Goal: Contribute content: Contribute content

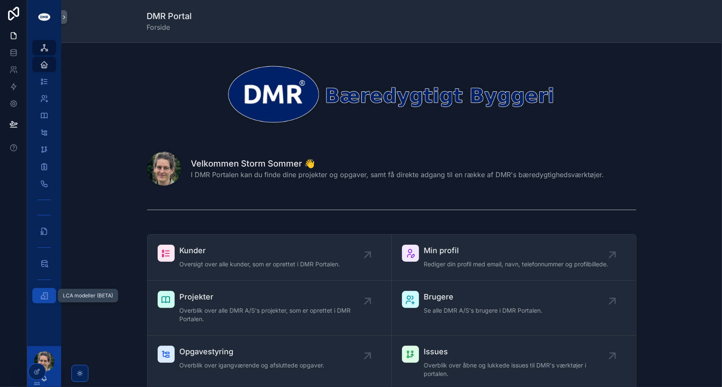
click at [44, 294] on icon "scrollable content" at bounding box center [44, 295] width 8 height 8
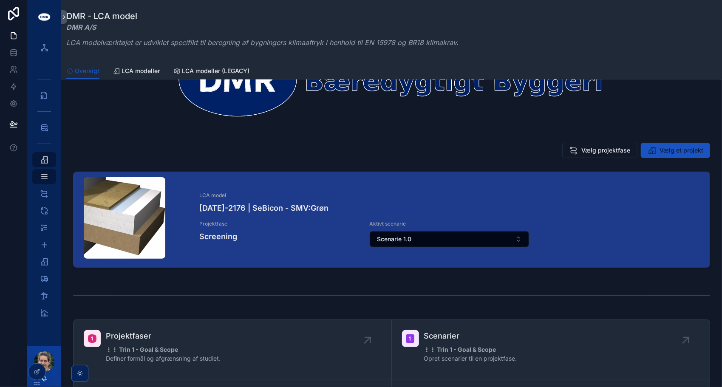
scroll to position [64, 0]
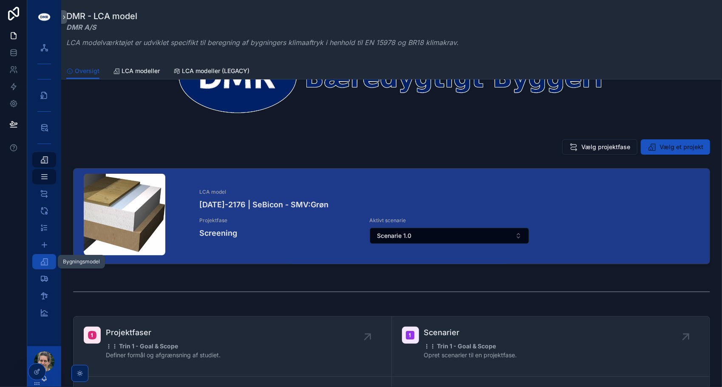
click at [49, 266] on div "Bygningsmodel 2" at bounding box center [44, 262] width 14 height 14
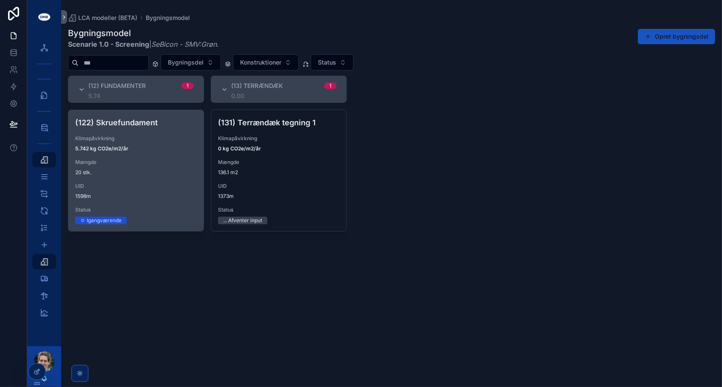
click at [146, 201] on div "(122) Skruefundament Klimapåvirkning 5.742 kg CO2e/m2/år Mængde 20 stk. UID 159…" at bounding box center [135, 170] width 135 height 121
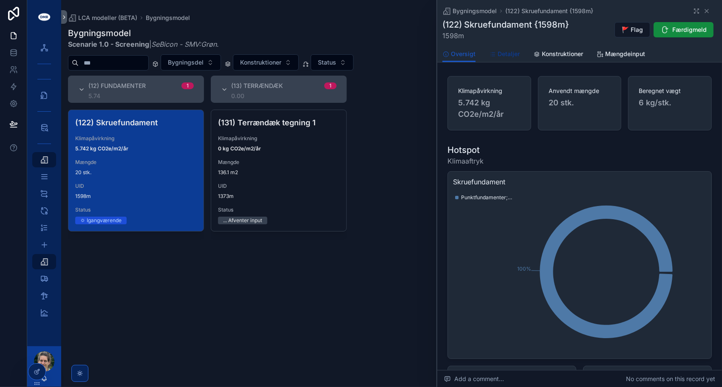
click at [506, 55] on span "Detaljer" at bounding box center [508, 54] width 22 height 8
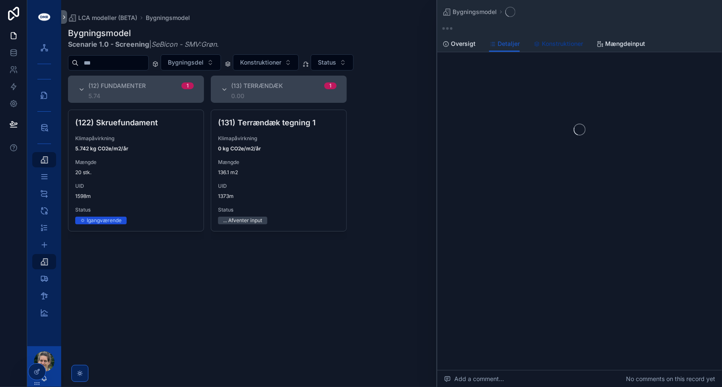
click at [542, 48] on link "Konstruktioner" at bounding box center [558, 44] width 50 height 17
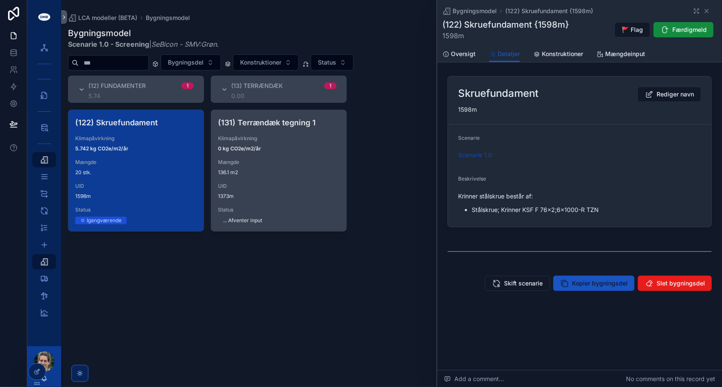
click at [298, 178] on div "(131) Terrændæk tegning 1 Klimapåvirkning 0 kg CO2e/m2/år Mængde 136.1 m2 UID 1…" at bounding box center [278, 170] width 135 height 121
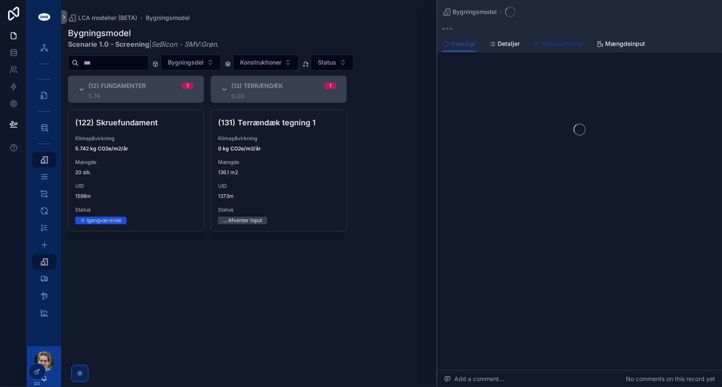
click at [554, 48] on span "Konstruktioner" at bounding box center [562, 44] width 41 height 8
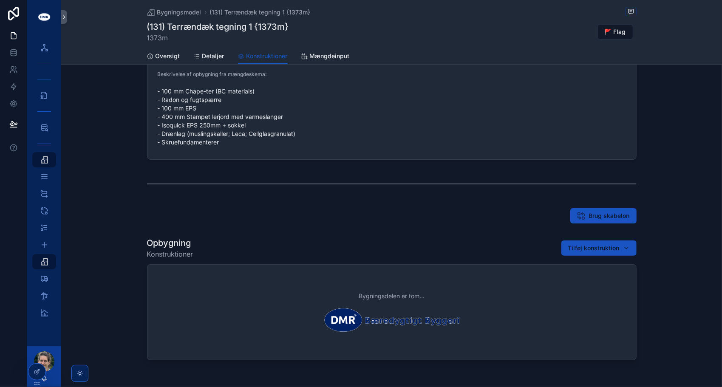
scroll to position [19, 0]
click at [580, 247] on span "Tilføj konstruktion" at bounding box center [593, 247] width 51 height 8
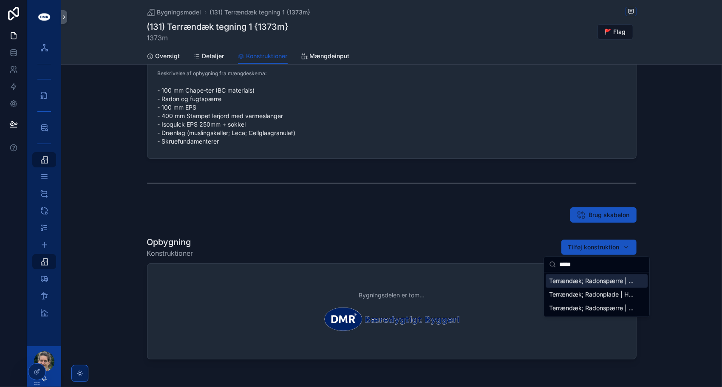
type input "*****"
click at [582, 280] on span "Terrændæk; Radonspærre | H0.4 mm | Plast {131-0228c}" at bounding box center [591, 281] width 85 height 8
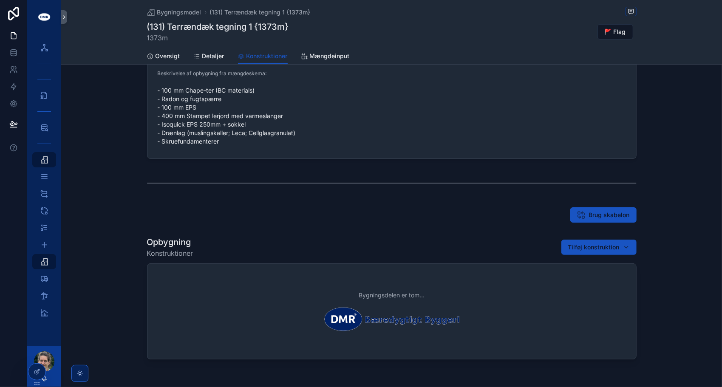
scroll to position [11, 0]
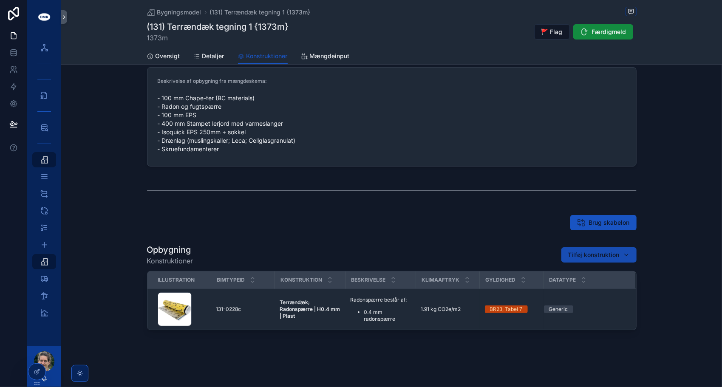
click at [580, 254] on span "Tilføj konstruktion" at bounding box center [593, 255] width 51 height 8
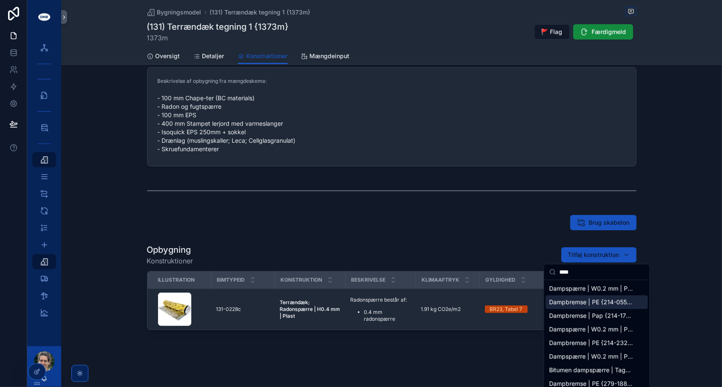
type input "****"
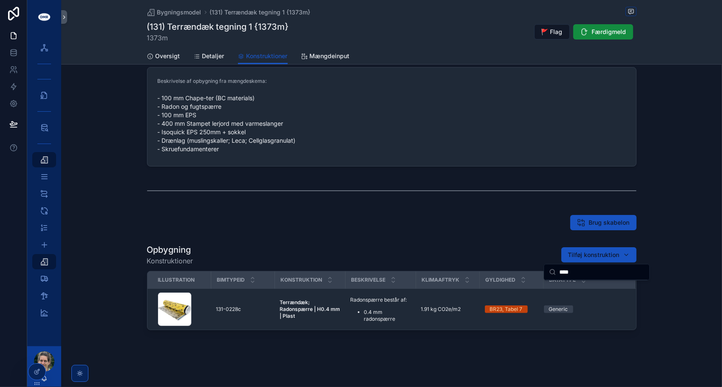
click at [459, 226] on div "Brug skabelon" at bounding box center [391, 222] width 489 height 15
click at [577, 252] on span "Tilføj konstruktion" at bounding box center [593, 255] width 51 height 8
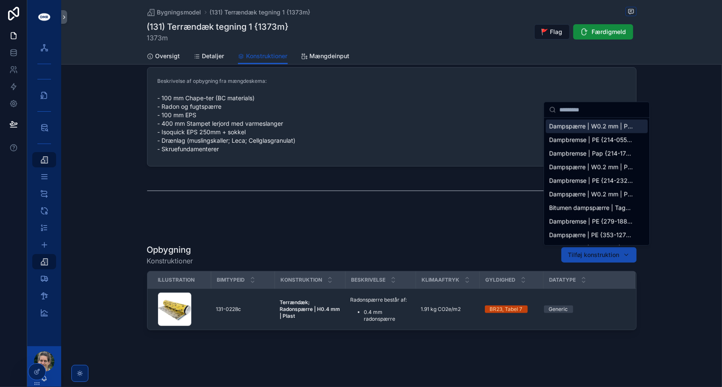
type input "*********"
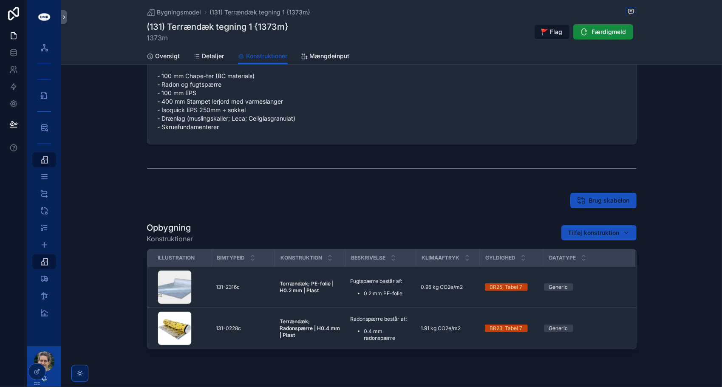
scroll to position [25, 0]
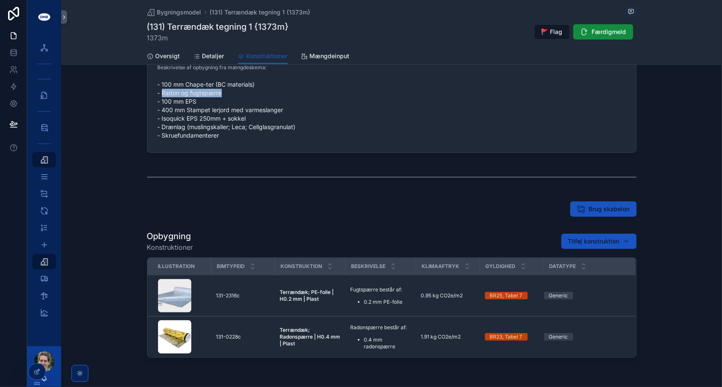
click at [258, 95] on span "- 100 mm Chape-ter (BC materials) - Radon og fugtspærre - 100 mm EPS - 400 mm S…" at bounding box center [392, 109] width 468 height 59
click at [224, 97] on span "- 100 mm Chape-ter (BC materials) - Radon og fugtspærre - 100 mm EPS - 400 mm S…" at bounding box center [392, 109] width 468 height 59
drag, startPoint x: 159, startPoint y: 92, endPoint x: 223, endPoint y: 102, distance: 64.0
click at [223, 102] on span "- 100 mm Chape-ter (BC materials) - Radon og fugtspærre - 100 mm EPS - 400 mm S…" at bounding box center [392, 109] width 468 height 59
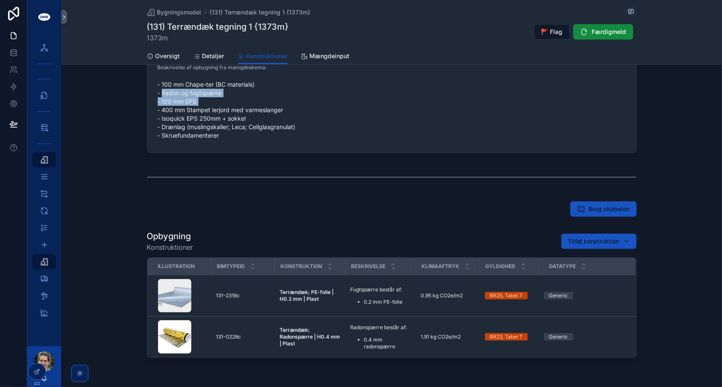
click at [223, 102] on span "- 100 mm Chape-ter (BC materials) - Radon og fugtspærre - 100 mm EPS - 400 mm S…" at bounding box center [392, 109] width 468 height 59
click at [200, 97] on span "- 100 mm Chape-ter (BC materials) - Radon og fugtspærre - 100 mm EPS - 400 mm S…" at bounding box center [392, 109] width 468 height 59
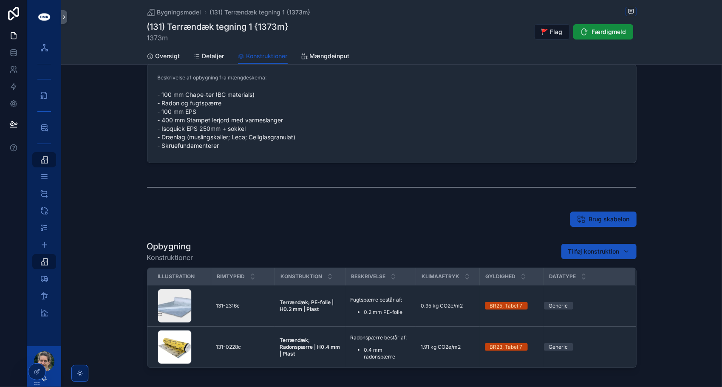
scroll to position [15, 0]
click at [114, 202] on div "Beskrivelse af opbygning fra mængdeskema: - 100 mm Chape-ter (BC materials) - R…" at bounding box center [391, 214] width 661 height 311
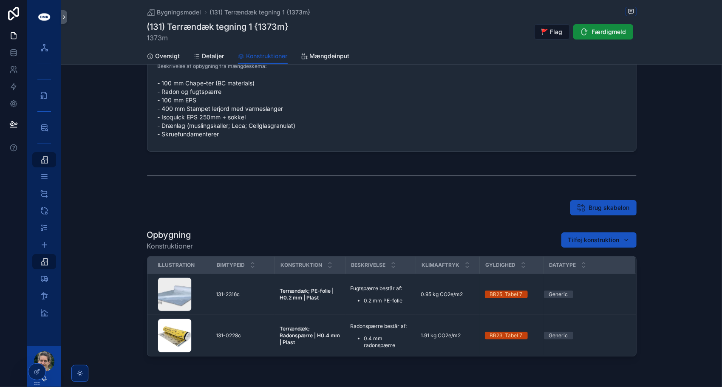
scroll to position [25, 0]
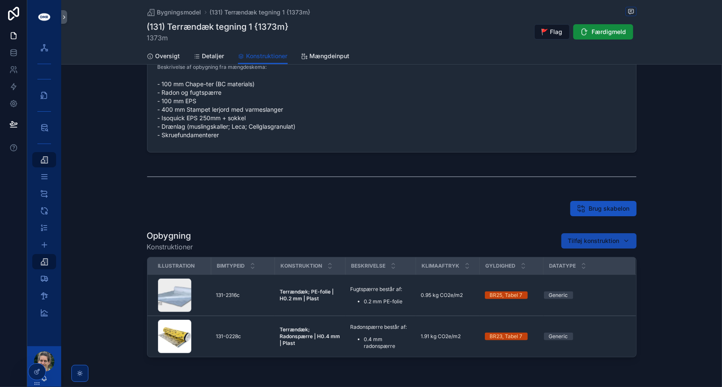
click at [576, 239] on span "Tilføj konstruktion" at bounding box center [593, 241] width 51 height 8
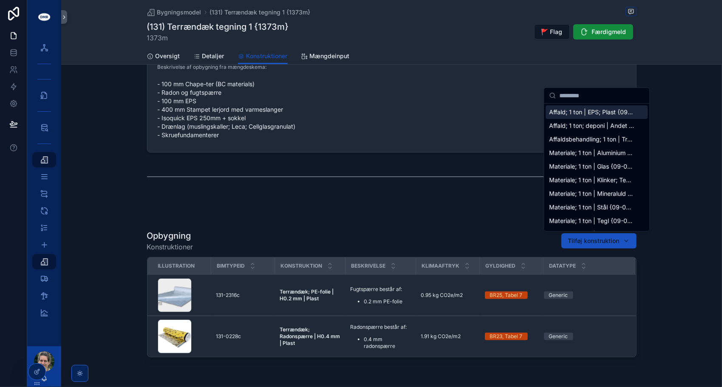
click at [590, 93] on input "scrollable content" at bounding box center [601, 95] width 85 height 15
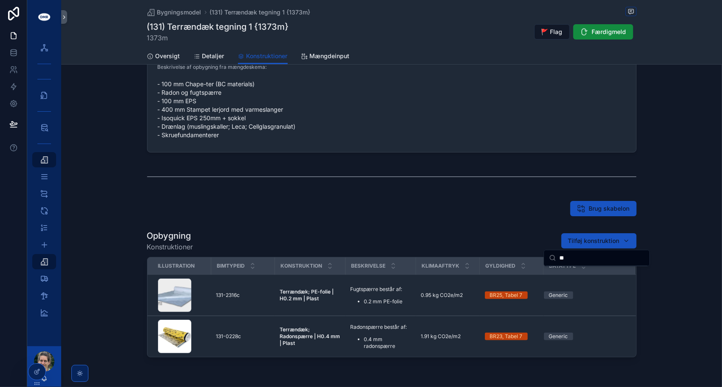
type input "*"
drag, startPoint x: 594, startPoint y: 257, endPoint x: 531, endPoint y: 253, distance: 63.0
click at [531, 253] on div "DMR Portal iBL Portal LCA bibliotek LCA modeller (BETA) Hovedmenu Projektfaser …" at bounding box center [374, 193] width 695 height 387
type input "*"
paste input "*********"
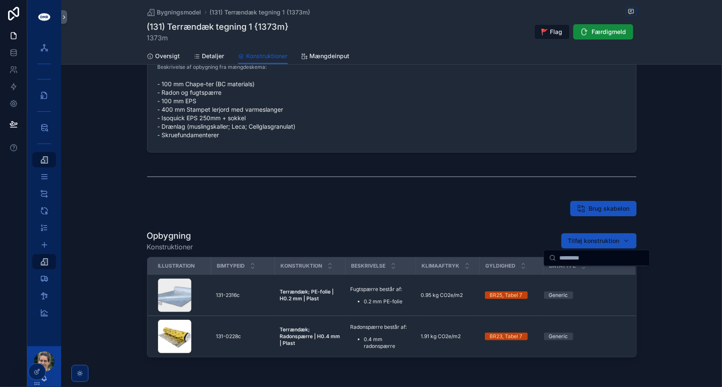
type input "*********"
click at [511, 213] on div "Brug skabelon" at bounding box center [391, 208] width 489 height 15
click at [596, 244] on span "Tilføj konstruktion" at bounding box center [593, 241] width 51 height 8
type input "*********"
click at [477, 210] on div "Brug skabelon" at bounding box center [391, 208] width 489 height 15
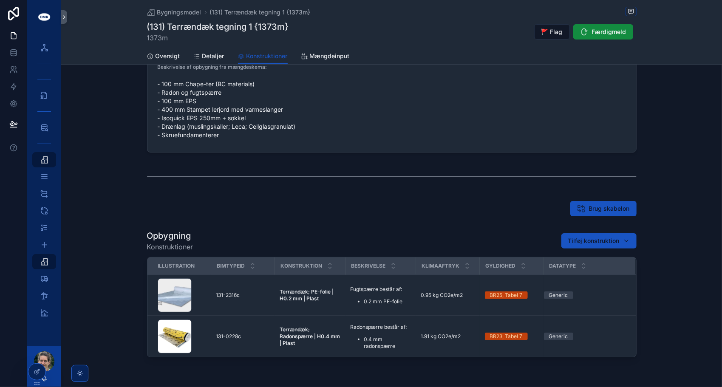
click at [103, 182] on div "scrollable content" at bounding box center [391, 177] width 661 height 28
click at [105, 185] on div "scrollable content" at bounding box center [391, 177] width 661 height 28
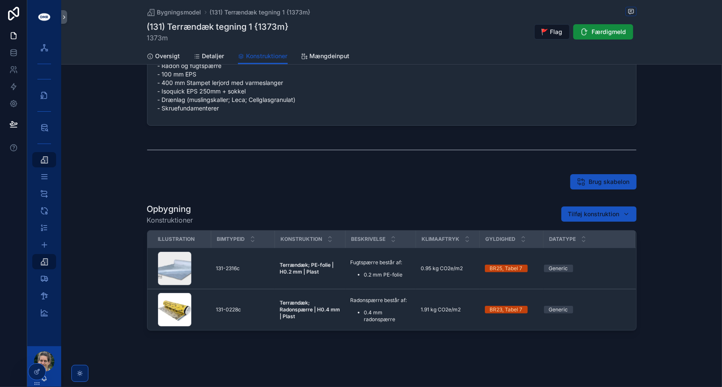
scroll to position [12, 0]
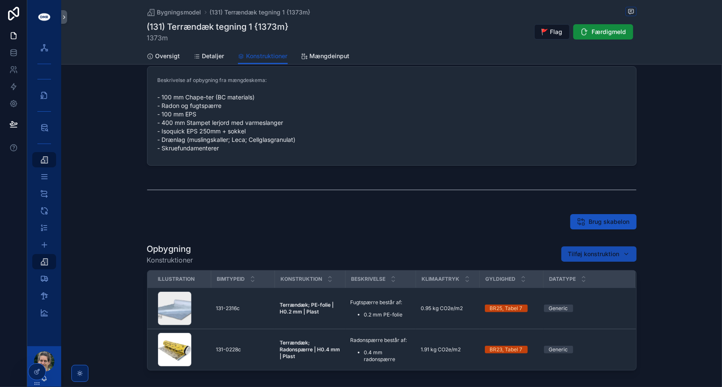
click at [576, 255] on span "Tilføj konstruktion" at bounding box center [593, 254] width 51 height 8
type input "*********"
drag, startPoint x: 602, startPoint y: 272, endPoint x: 553, endPoint y: 272, distance: 48.4
click at [553, 272] on div "*********" at bounding box center [596, 271] width 105 height 16
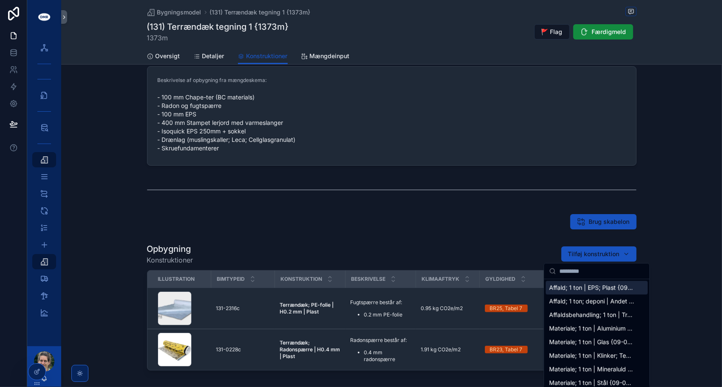
paste input "*********"
type input "*********"
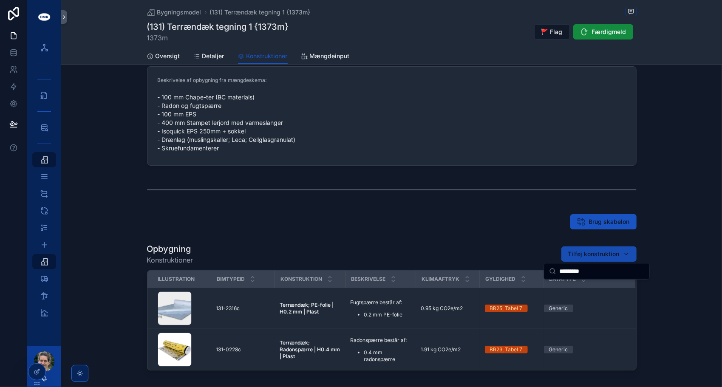
click at [602, 256] on span "Tilføj konstruktion" at bounding box center [593, 254] width 51 height 8
type input "*****"
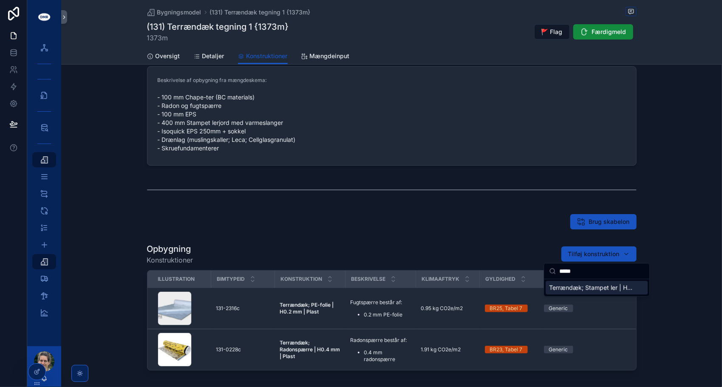
click at [596, 287] on span "Terrændæk; Stampet ler | H400 mm | Lerjord {131-2741c}" at bounding box center [591, 287] width 85 height 8
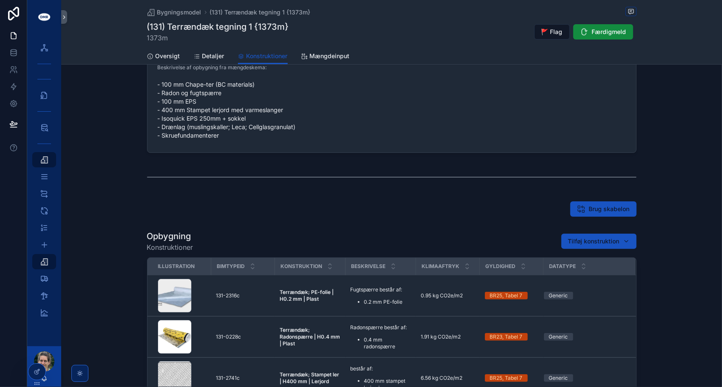
scroll to position [22, 0]
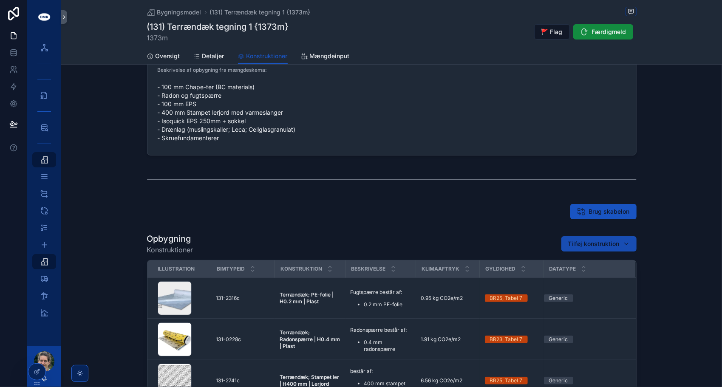
click at [585, 245] on span "Tilføj konstruktion" at bounding box center [593, 244] width 51 height 8
type input "*********"
click at [577, 278] on span "Terrændæk | H100 mm | Lerjord {131-2742c}" at bounding box center [591, 277] width 85 height 8
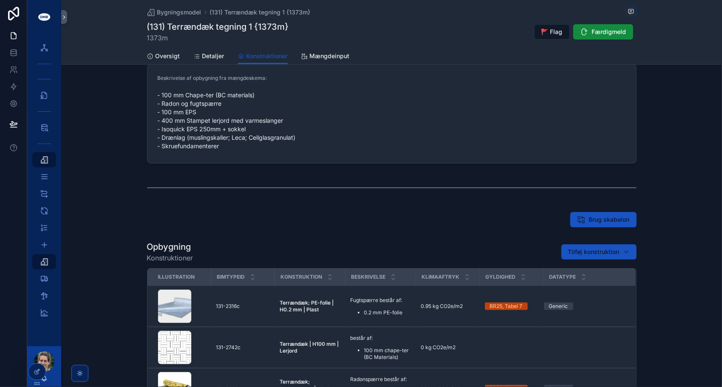
scroll to position [0, 0]
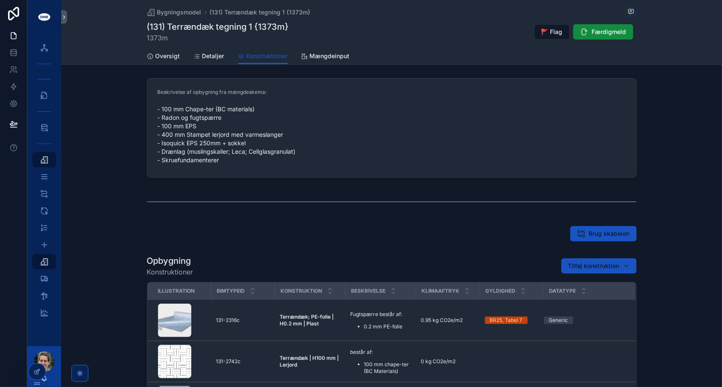
click at [227, 156] on span "- 100 mm Chape-ter (BC materials) - Radon og fugtspærre - 100 mm EPS - 400 mm S…" at bounding box center [392, 134] width 468 height 59
click at [49, 197] on div "Projektfaser 1" at bounding box center [44, 194] width 14 height 14
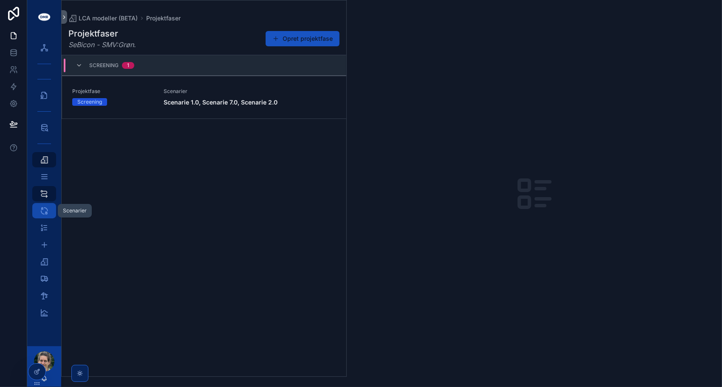
click at [43, 208] on icon "scrollable content" at bounding box center [44, 210] width 8 height 8
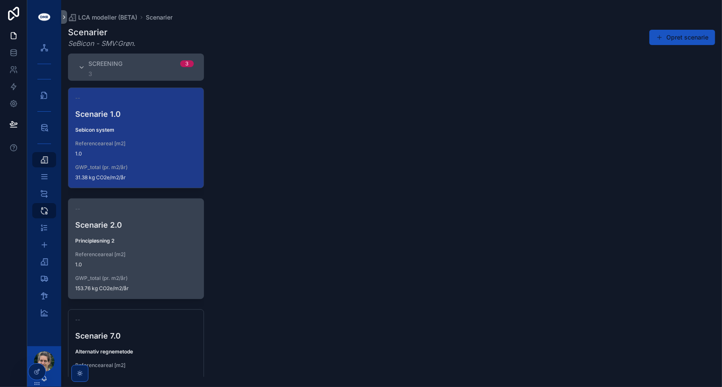
click at [134, 246] on div "-- Scenarie 2.0 Principløsning 2 Referenceareal [m2] 1.0 GWP_total (pr. m2/år) …" at bounding box center [135, 249] width 135 height 100
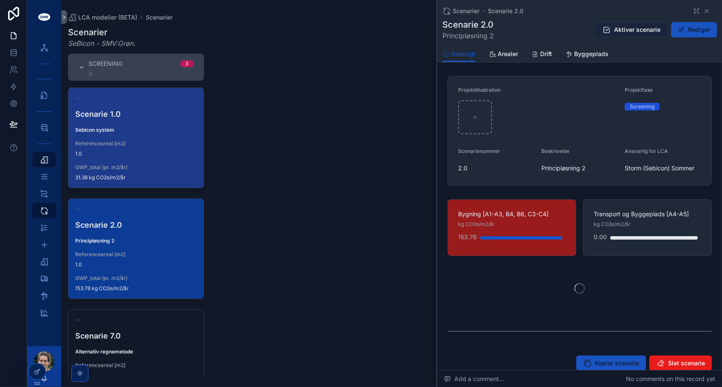
click at [644, 30] on span "Aktiver scenarie" at bounding box center [637, 29] width 46 height 8
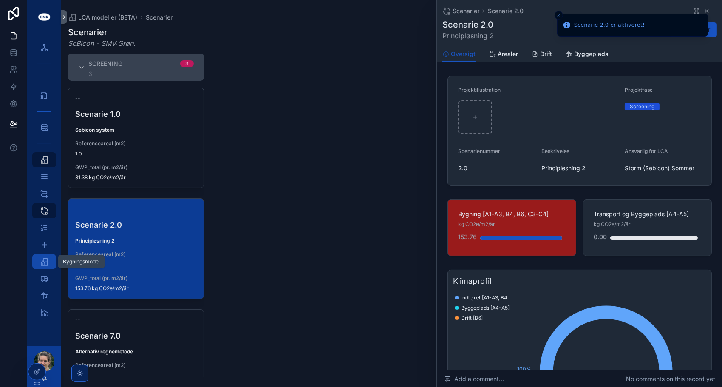
click at [42, 260] on icon "scrollable content" at bounding box center [44, 261] width 8 height 8
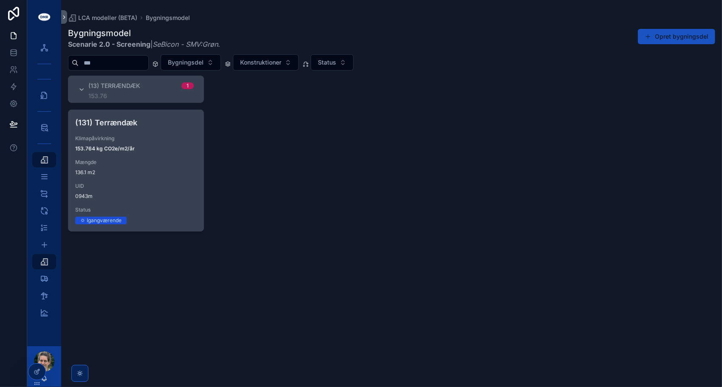
click at [154, 172] on span "136.1 m2" at bounding box center [135, 172] width 121 height 7
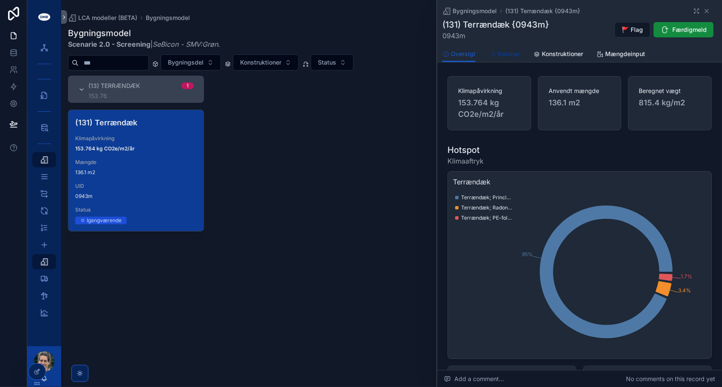
click at [509, 59] on link "Detaljer" at bounding box center [504, 54] width 31 height 17
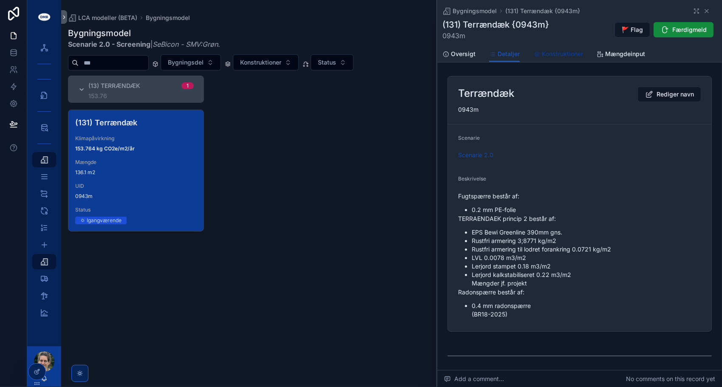
click at [561, 58] on link "Konstruktioner" at bounding box center [558, 54] width 50 height 17
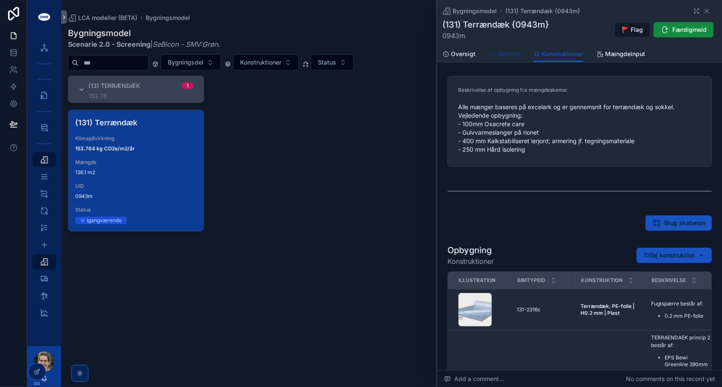
click at [506, 56] on span "Detaljer" at bounding box center [508, 54] width 22 height 8
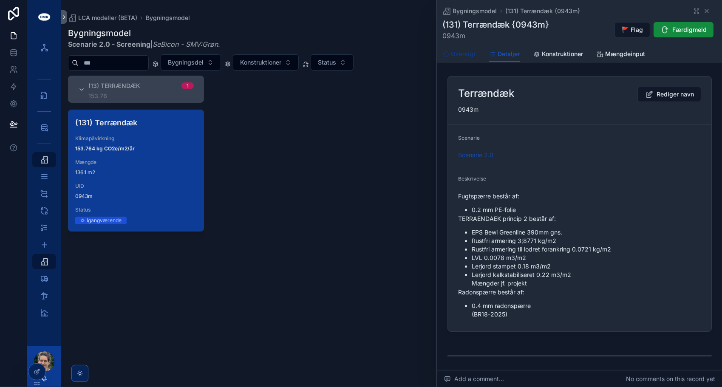
click at [466, 56] on span "Oversigt" at bounding box center [463, 54] width 25 height 8
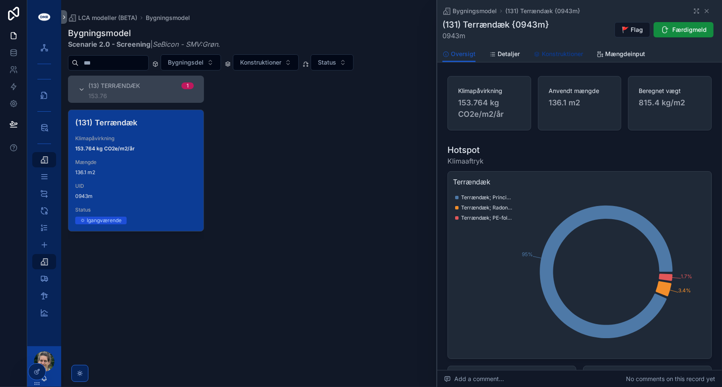
click at [559, 59] on link "Konstruktioner" at bounding box center [558, 54] width 50 height 17
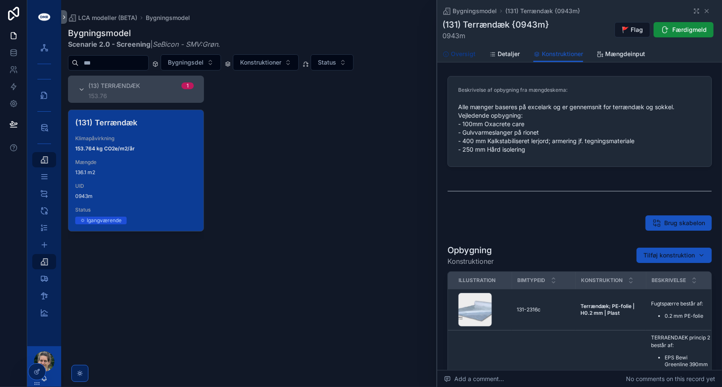
click at [461, 55] on span "Oversigt" at bounding box center [463, 54] width 25 height 8
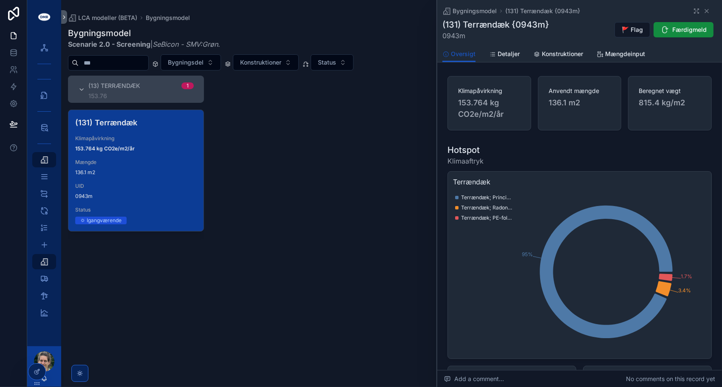
click at [284, 133] on div "(13) Terrændæk 1 153.76 (131) Terrændæk Klimapåvirkning 153.764 kg CO2e/m2/år M…" at bounding box center [391, 226] width 661 height 301
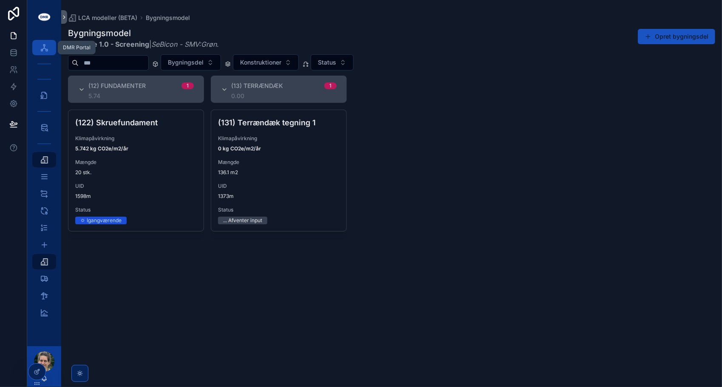
click at [42, 46] on icon "scrollable content" at bounding box center [44, 47] width 8 height 8
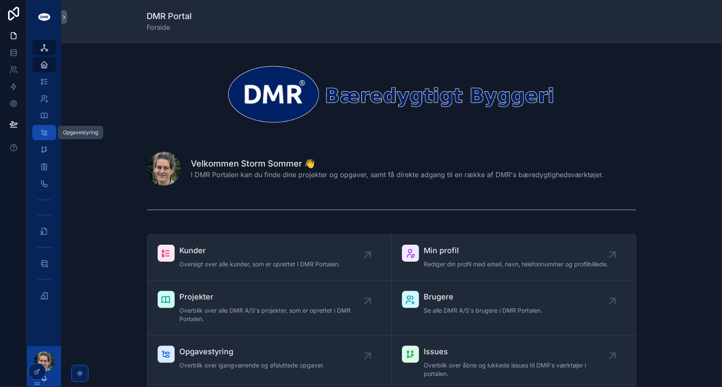
click at [48, 129] on div "Opgavestyring" at bounding box center [44, 133] width 14 height 14
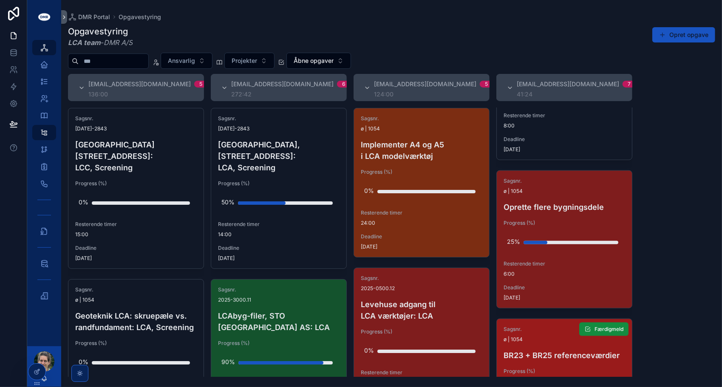
scroll to position [520, 0]
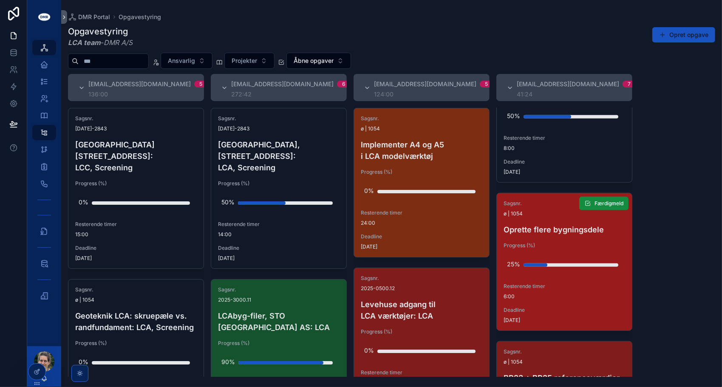
click at [570, 230] on h4 "Oprette flere bygningsdele" at bounding box center [563, 229] width 121 height 11
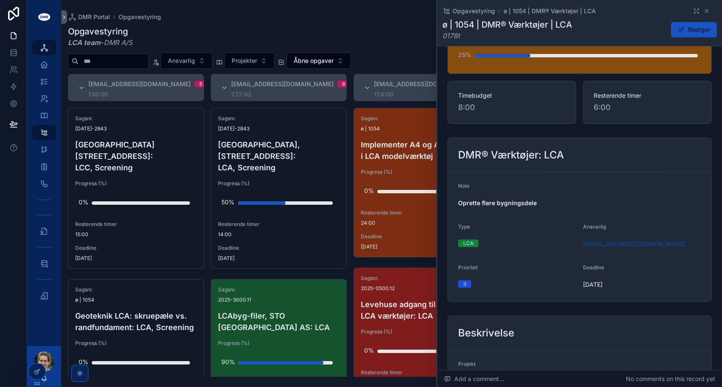
scroll to position [24, 0]
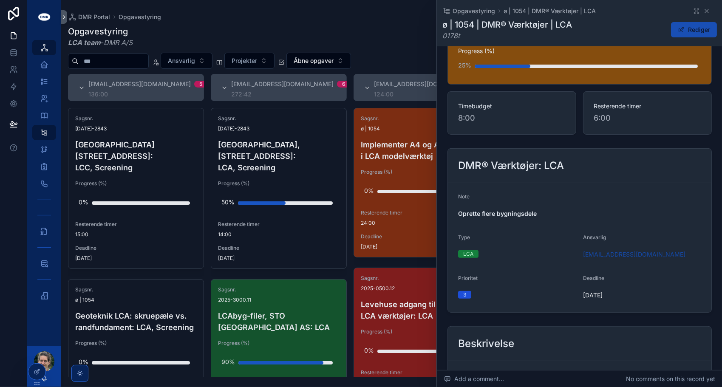
click at [692, 28] on button "Rediger" at bounding box center [694, 29] width 46 height 15
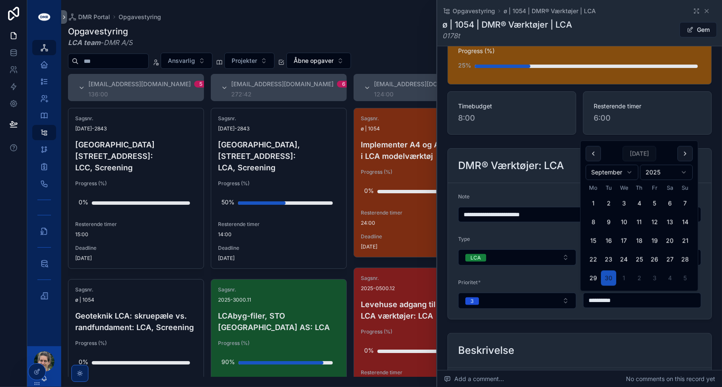
click at [654, 299] on input "**********" at bounding box center [641, 300] width 117 height 12
click at [683, 153] on button "scrollable content" at bounding box center [684, 153] width 15 height 15
click at [654, 277] on button "31" at bounding box center [654, 278] width 15 height 15
type input "**********"
click at [648, 25] on div "ø | 1054 | DMR® Værktøjer | LCA 0178t Gem" at bounding box center [579, 30] width 274 height 22
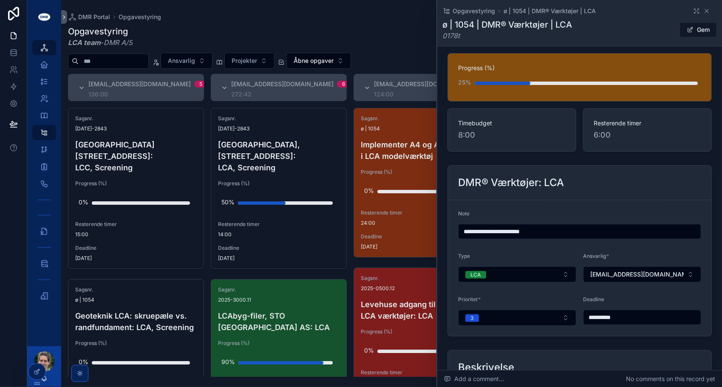
scroll to position [0, 0]
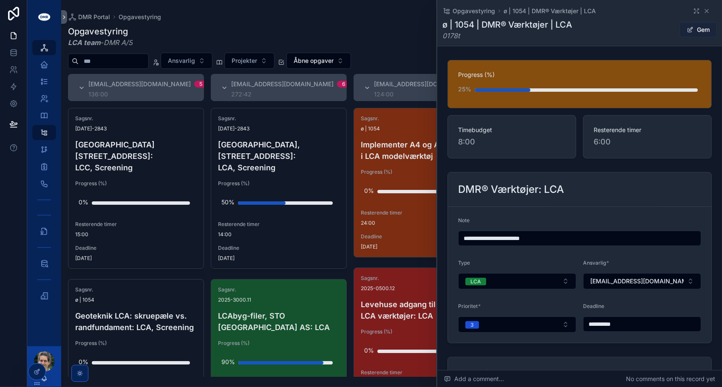
click at [692, 28] on button "Gem" at bounding box center [697, 29] width 37 height 15
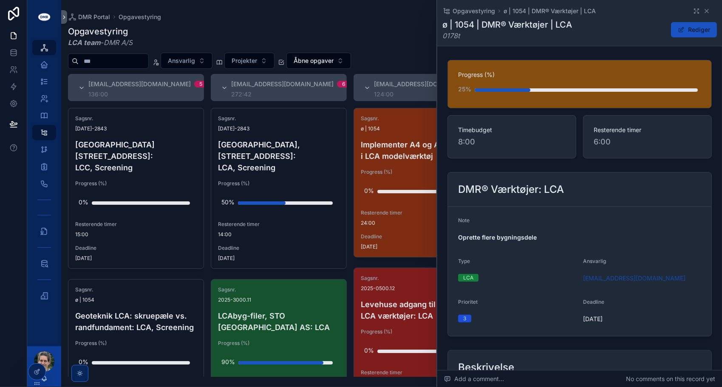
click at [706, 11] on div "Opgavestyring ø | 1054 | DMR® Værktøjer | LCA" at bounding box center [579, 11] width 274 height 8
click at [705, 12] on icon "scrollable content" at bounding box center [706, 10] width 3 height 3
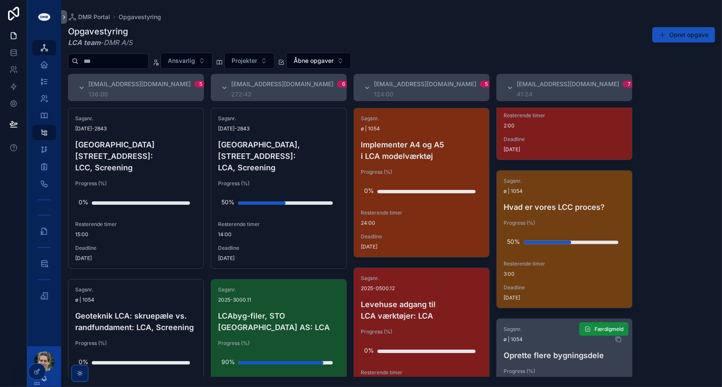
scroll to position [689, 0]
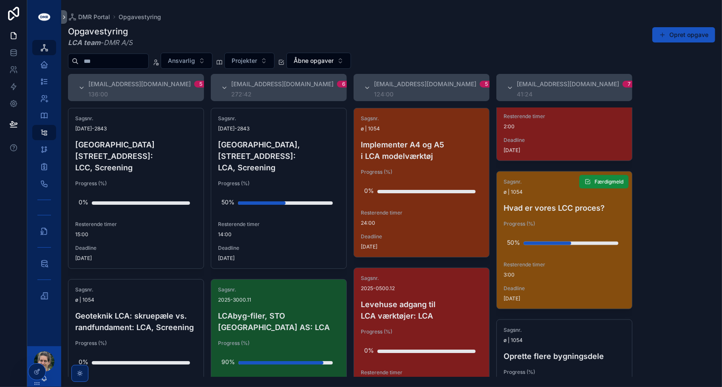
click at [570, 271] on span "3:00" at bounding box center [563, 274] width 121 height 7
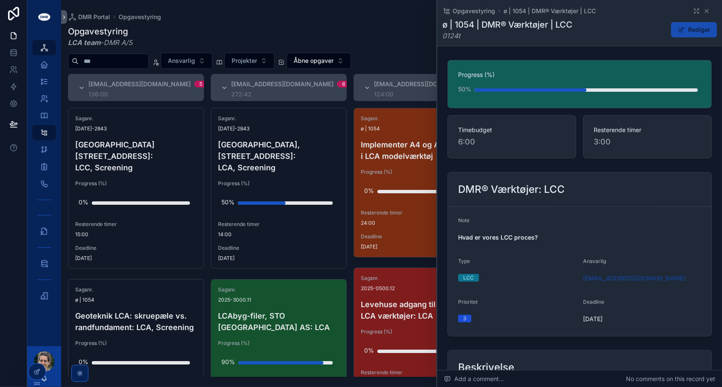
click at [686, 28] on button "Rediger" at bounding box center [694, 29] width 46 height 15
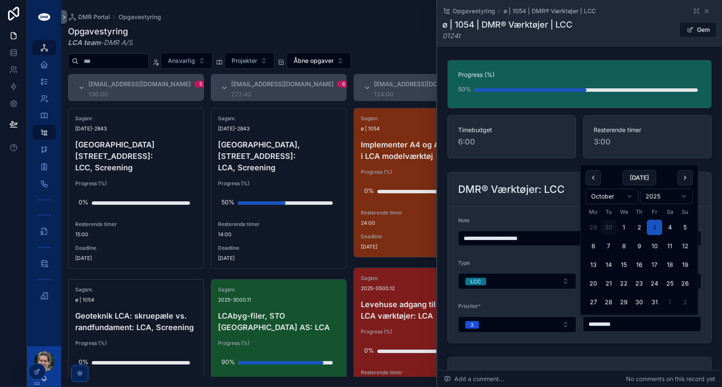
click at [658, 322] on input "**********" at bounding box center [641, 324] width 117 height 12
click at [686, 178] on button "scrollable content" at bounding box center [684, 177] width 15 height 15
click at [687, 175] on button "scrollable content" at bounding box center [684, 177] width 15 height 15
click at [626, 298] on button "31" at bounding box center [623, 302] width 15 height 15
type input "**********"
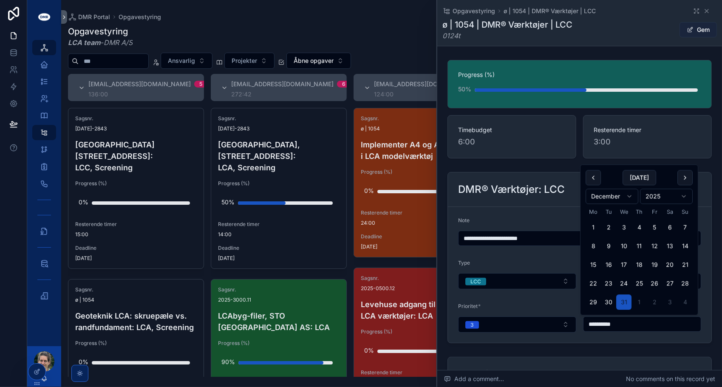
click at [690, 29] on button "Gem" at bounding box center [697, 29] width 37 height 15
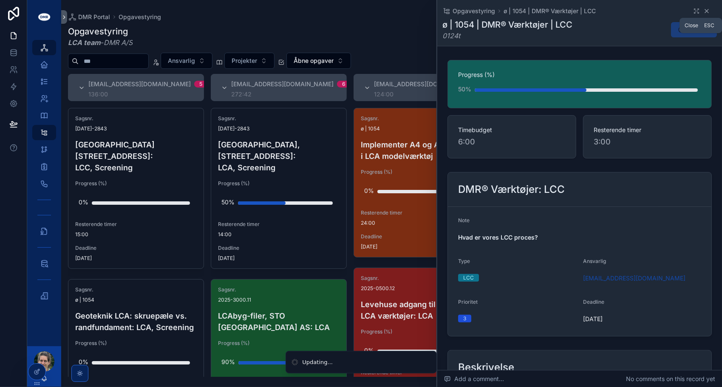
click at [705, 11] on icon "scrollable content" at bounding box center [706, 10] width 3 height 3
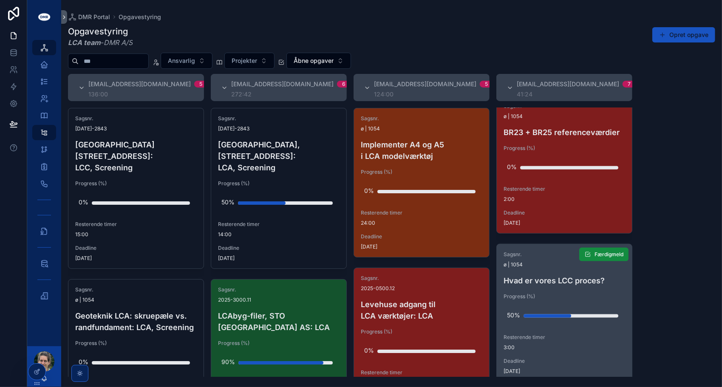
scroll to position [604, 0]
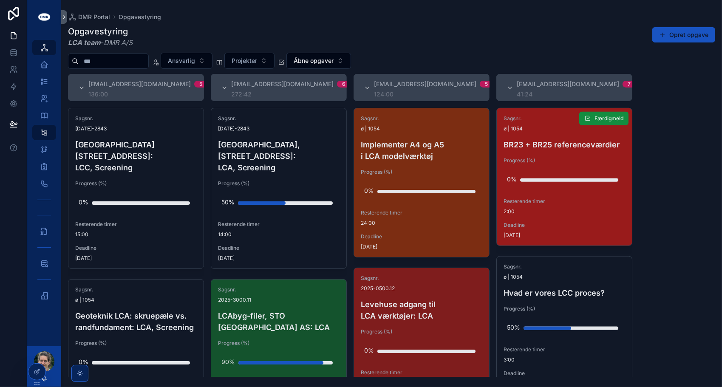
click at [574, 215] on div "Sagsnr. ø | 1054 BR23 + BR25 referenceværdier Progress (%) 0% Resterende timer …" at bounding box center [564, 176] width 135 height 137
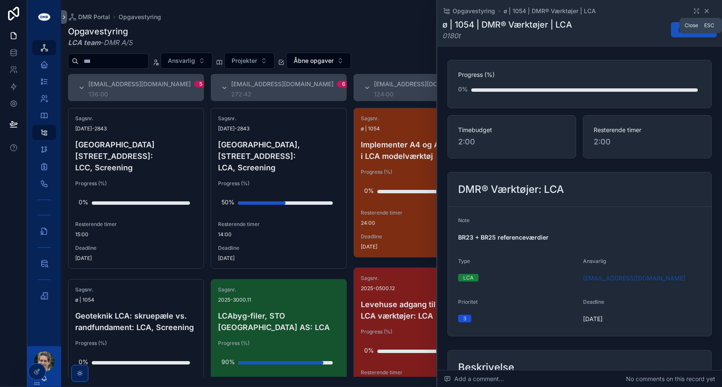
click at [705, 12] on icon "scrollable content" at bounding box center [706, 10] width 3 height 3
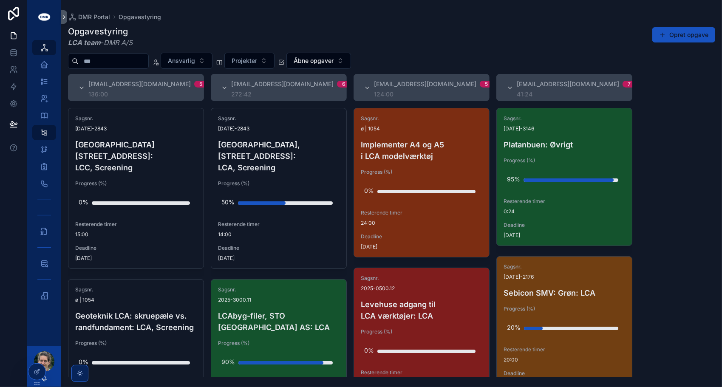
click at [531, 13] on div "DMR Portal Opgavestyring Opgavestyring LCA team - DMR A/S Opret opgave Ansvarli…" at bounding box center [391, 188] width 661 height 377
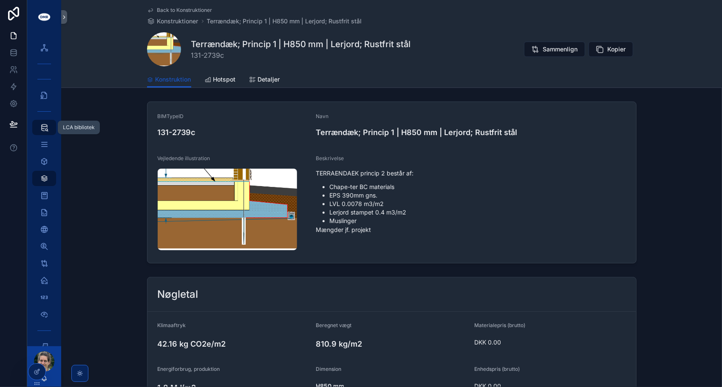
click at [42, 132] on span "scrollable content" at bounding box center [44, 127] width 8 height 8
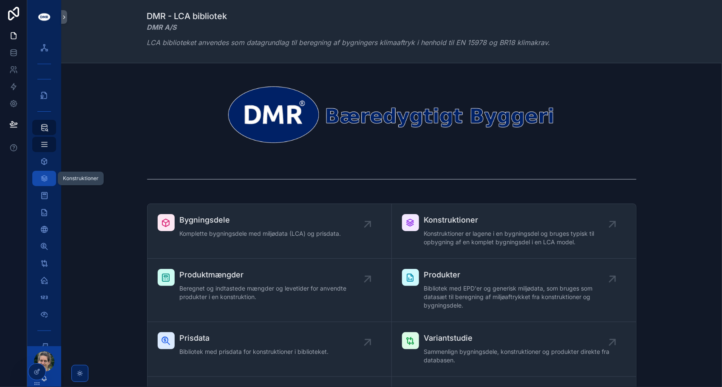
click at [43, 179] on icon "scrollable content" at bounding box center [44, 178] width 8 height 8
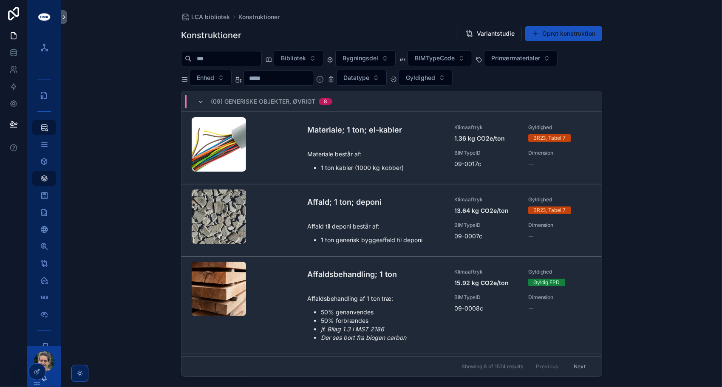
click at [217, 59] on input "scrollable content" at bounding box center [227, 59] width 70 height 12
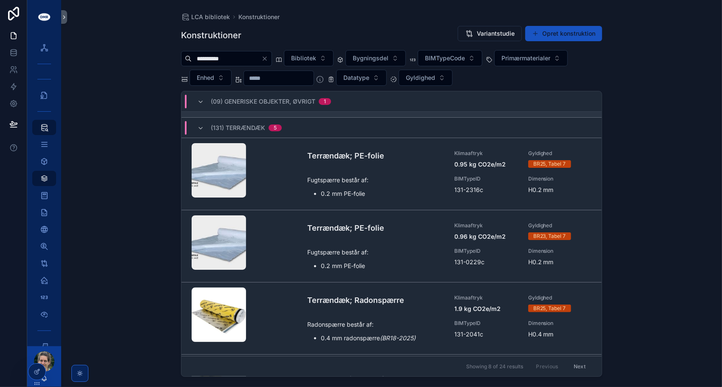
scroll to position [94, 0]
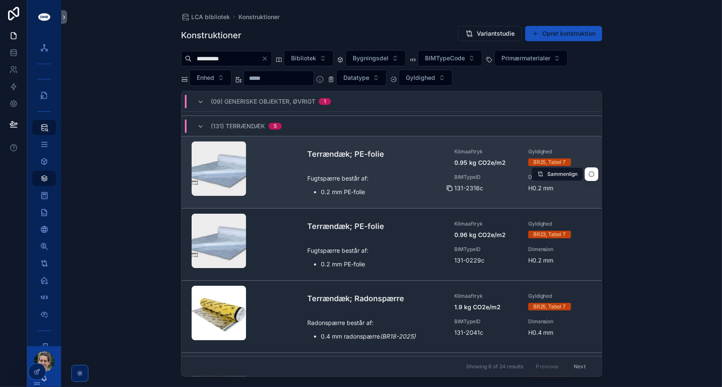
click at [446, 187] on icon "scrollable content" at bounding box center [449, 188] width 7 height 7
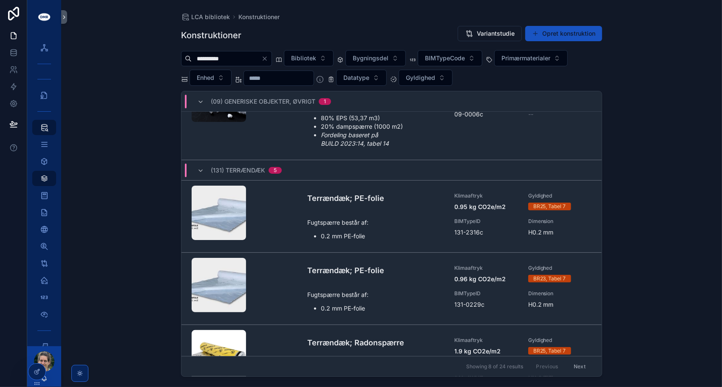
scroll to position [20, 0]
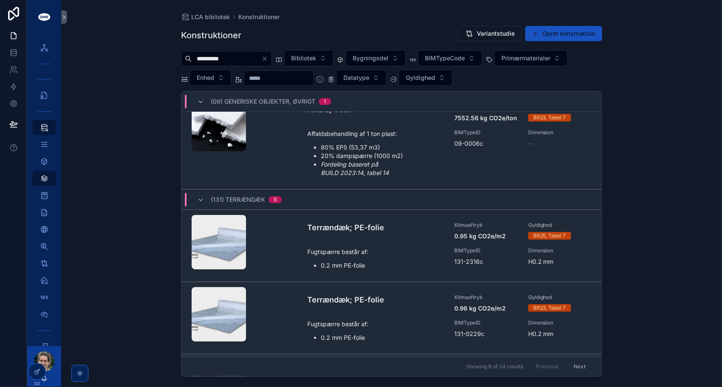
drag, startPoint x: 238, startPoint y: 62, endPoint x: 160, endPoint y: 54, distance: 78.6
click at [160, 54] on div "**********" at bounding box center [391, 193] width 661 height 387
type input "*******"
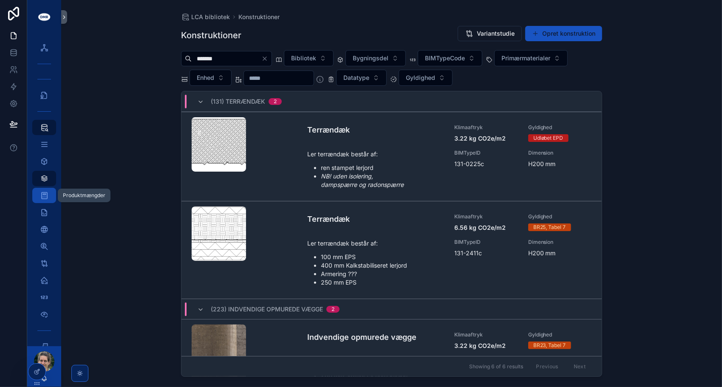
click at [42, 195] on icon "scrollable content" at bounding box center [44, 195] width 8 height 8
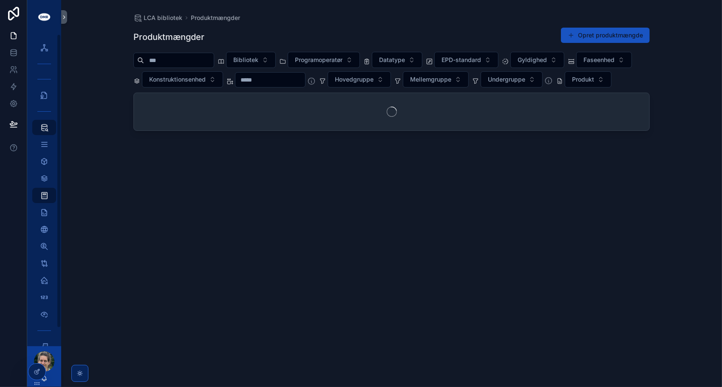
click at [164, 59] on input "scrollable content" at bounding box center [179, 60] width 70 height 12
type input "*******"
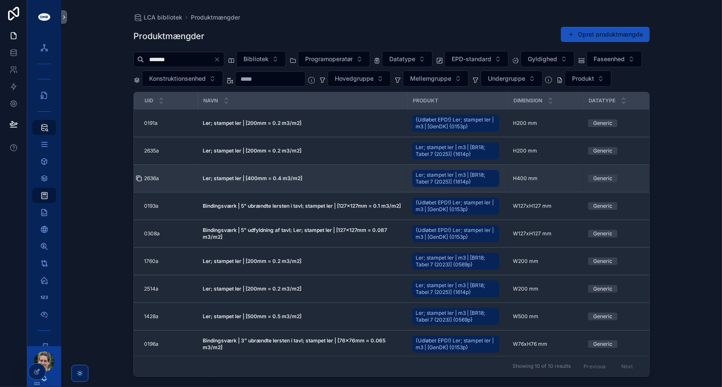
click at [140, 182] on icon "scrollable content" at bounding box center [139, 178] width 7 height 7
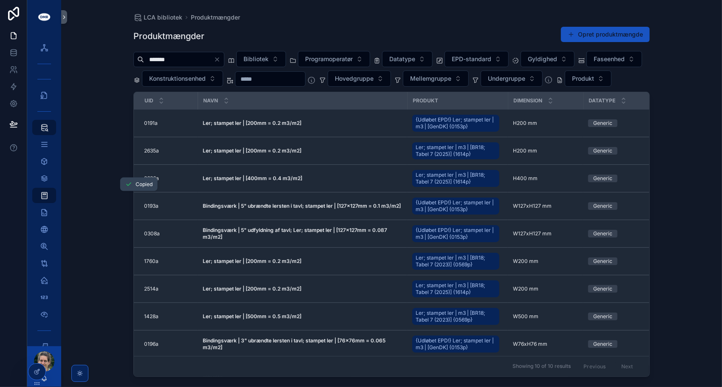
click at [105, 139] on div "LCA bibliotek Produktmængder Produktmængder Opret produktmængde ******* Bibliot…" at bounding box center [391, 193] width 661 height 387
click at [42, 179] on icon "scrollable content" at bounding box center [44, 178] width 8 height 8
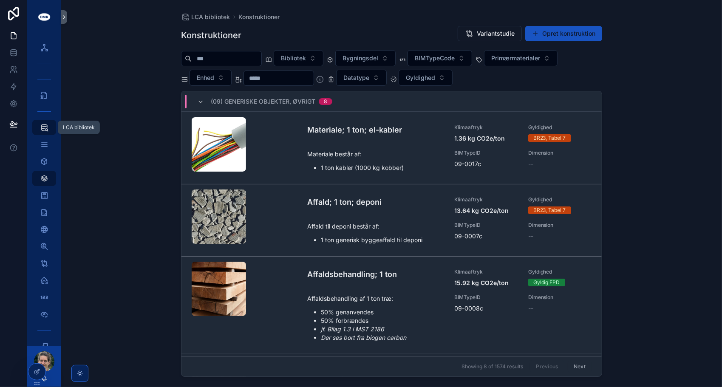
click at [39, 127] on div "LCA bibliotek" at bounding box center [44, 128] width 14 height 14
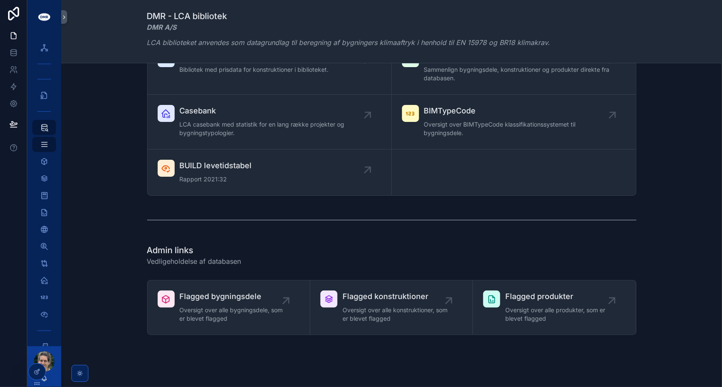
scroll to position [289, 0]
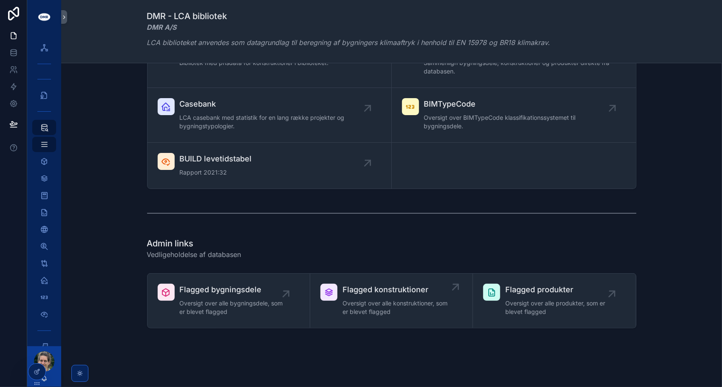
click at [367, 292] on span "Flagged konstruktioner" at bounding box center [395, 290] width 106 height 12
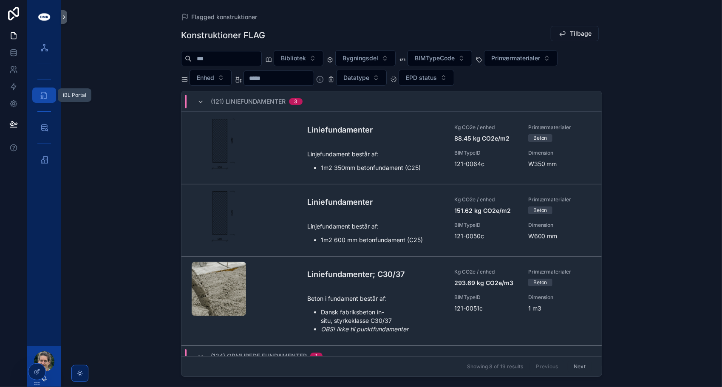
click at [42, 96] on icon "scrollable content" at bounding box center [44, 95] width 8 height 8
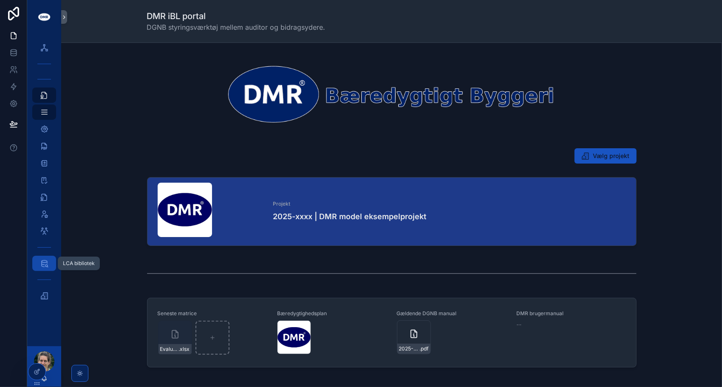
click at [42, 263] on icon "scrollable content" at bounding box center [44, 263] width 8 height 8
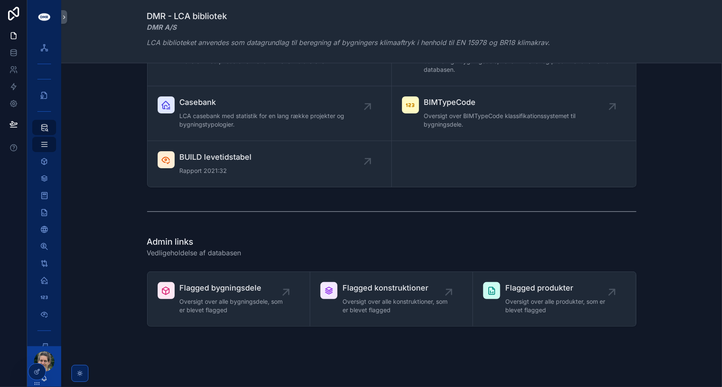
scroll to position [292, 0]
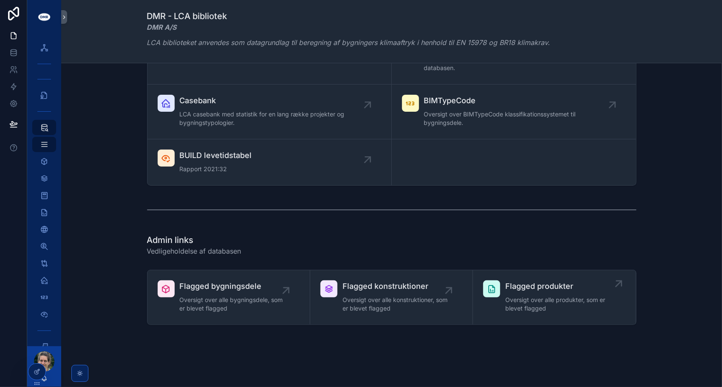
click at [509, 296] on span "Oversigt over alle produkter, som er blevet flagged" at bounding box center [558, 304] width 106 height 17
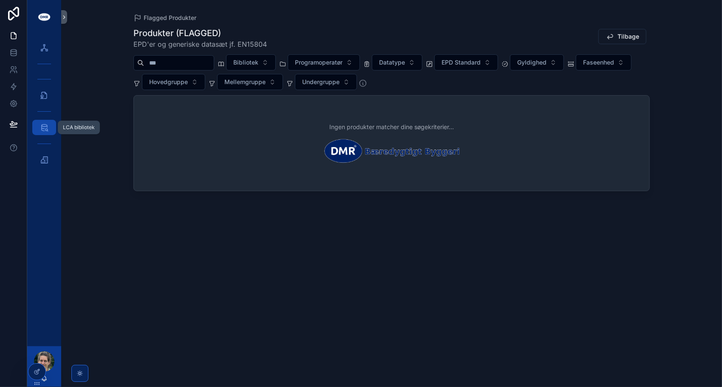
click at [45, 129] on icon "scrollable content" at bounding box center [44, 127] width 8 height 8
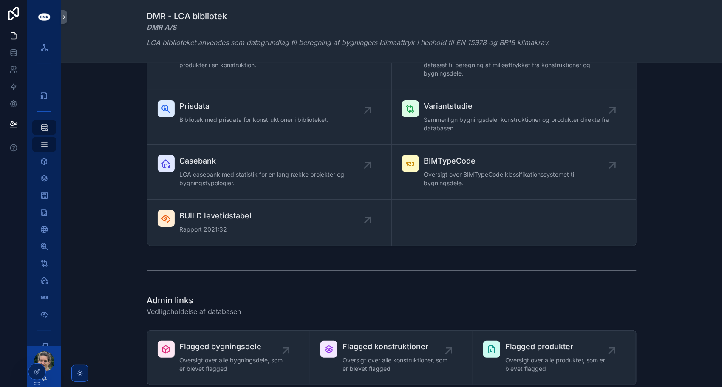
scroll to position [300, 0]
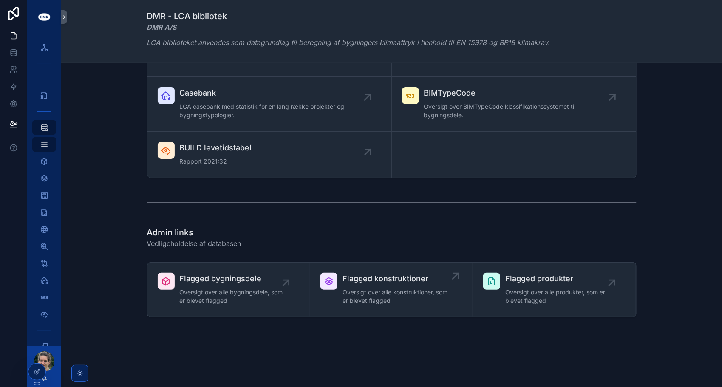
click at [361, 290] on span "Oversigt over alle konstruktioner, som er blevet flagged" at bounding box center [395, 296] width 106 height 17
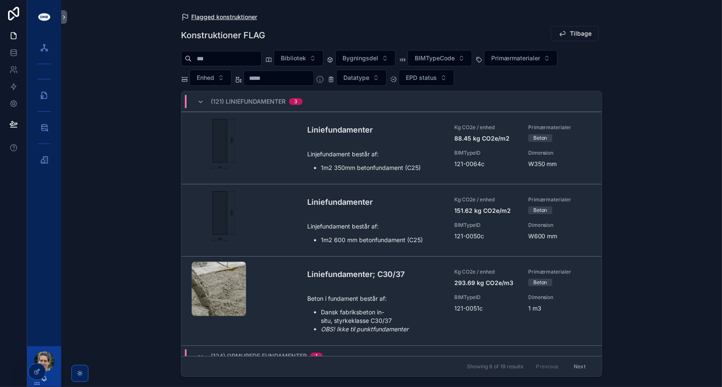
click at [205, 15] on span "Flagged konstruktioner" at bounding box center [224, 17] width 66 height 8
click at [42, 121] on div "LCA bibliotek" at bounding box center [44, 128] width 14 height 14
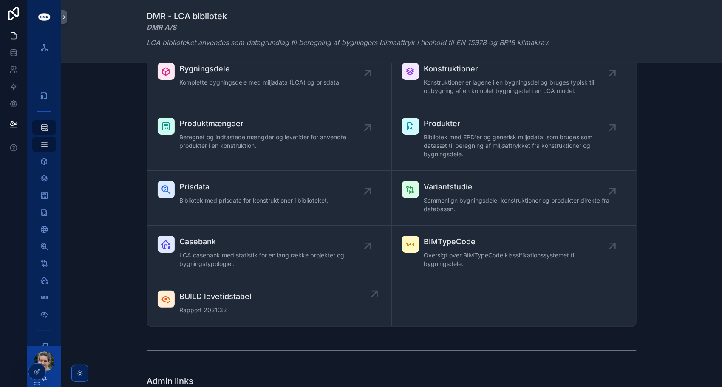
scroll to position [146, 0]
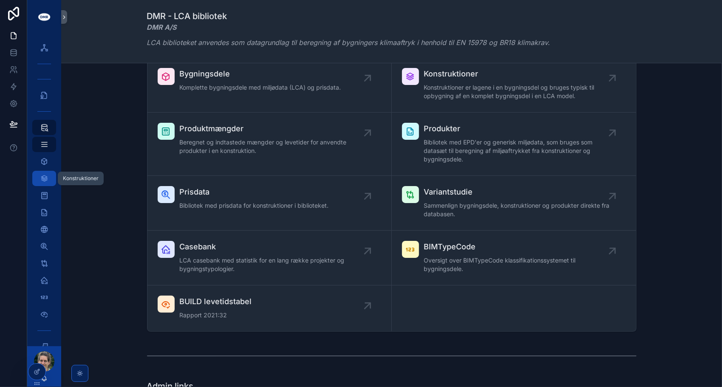
click at [42, 178] on icon "scrollable content" at bounding box center [44, 178] width 8 height 8
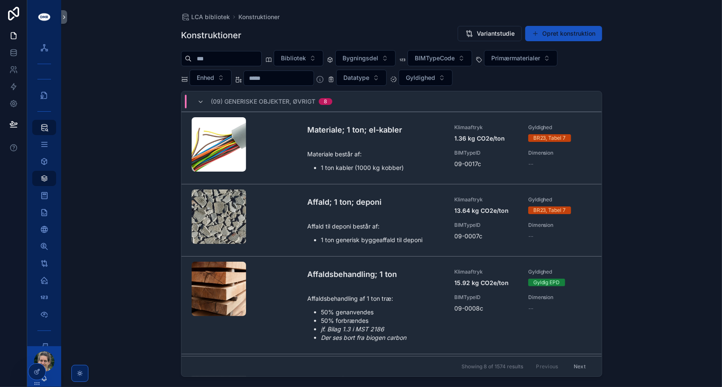
click at [240, 62] on input "scrollable content" at bounding box center [227, 59] width 70 height 12
type input "*******"
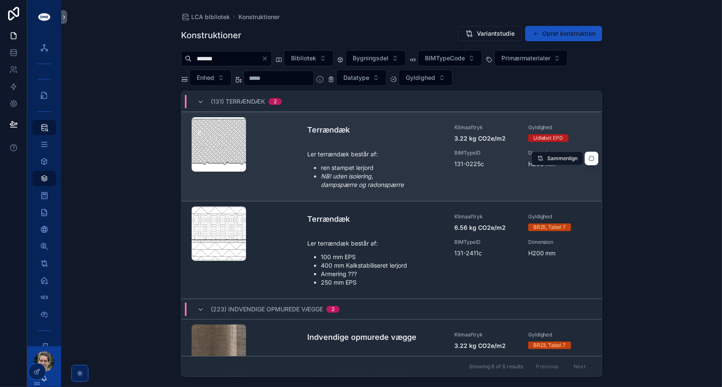
click at [223, 140] on div "scrollable content" at bounding box center [219, 144] width 54 height 10
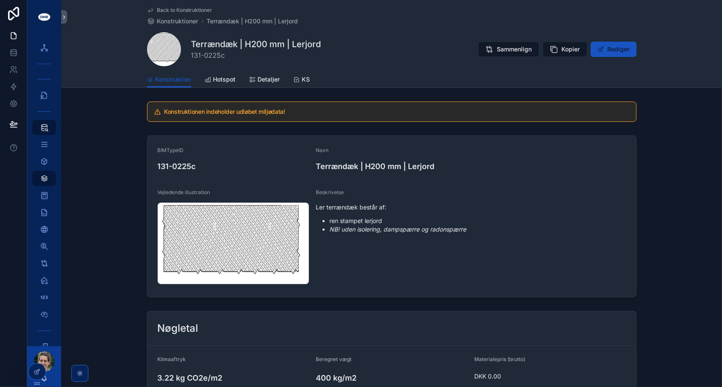
click at [188, 11] on span "Back to Konstruktioner" at bounding box center [184, 10] width 55 height 7
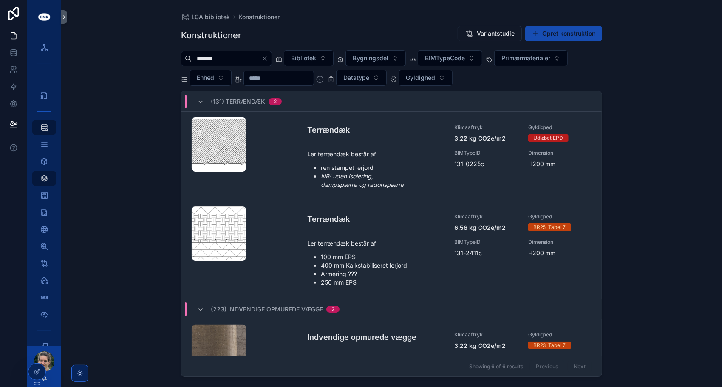
click at [549, 36] on button "Opret konstruktion" at bounding box center [563, 33] width 77 height 15
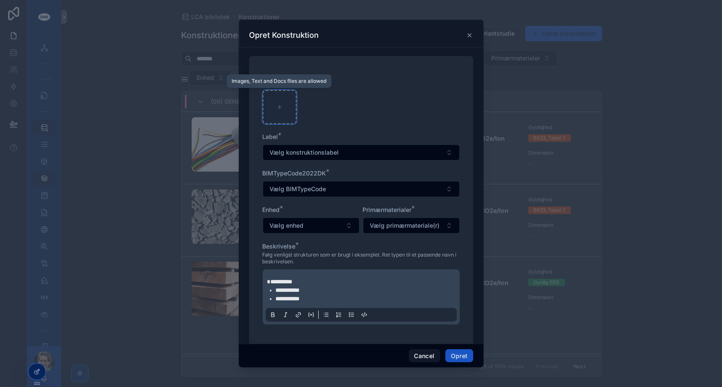
click at [269, 103] on div "scrollable content" at bounding box center [280, 107] width 34 height 34
type input "**********"
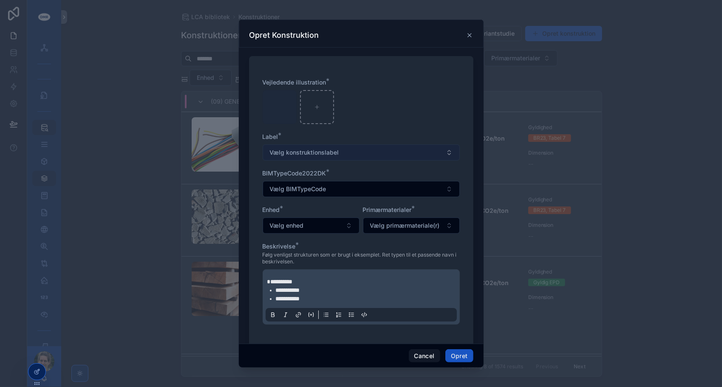
click at [339, 150] on button "Vælg konstruktionslabel" at bounding box center [361, 152] width 197 height 16
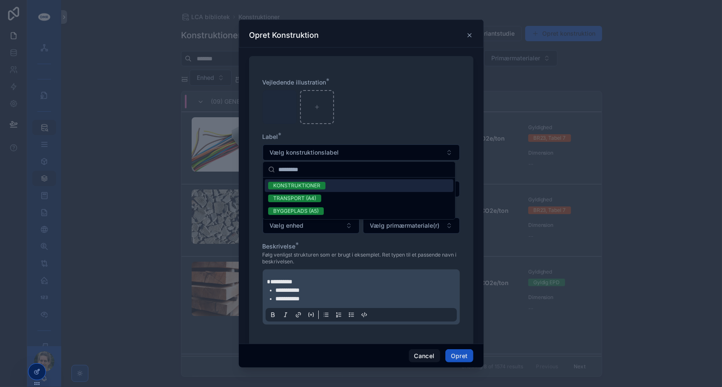
click at [302, 188] on div "KONSTRUKTIONER" at bounding box center [296, 186] width 47 height 8
click at [308, 184] on div "KONSTRUKTIONER" at bounding box center [296, 186] width 47 height 8
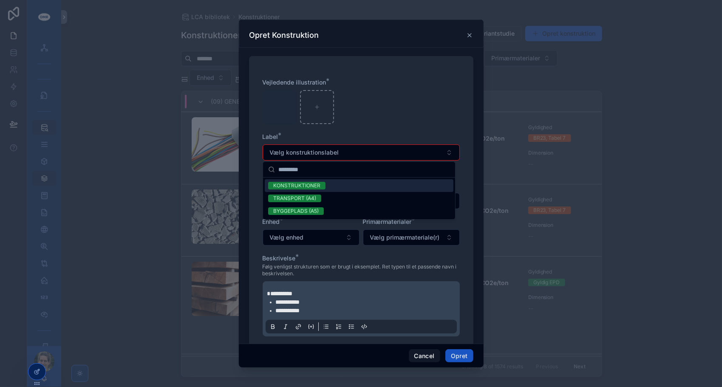
click at [320, 184] on span "KONSTRUKTIONER" at bounding box center [296, 186] width 57 height 8
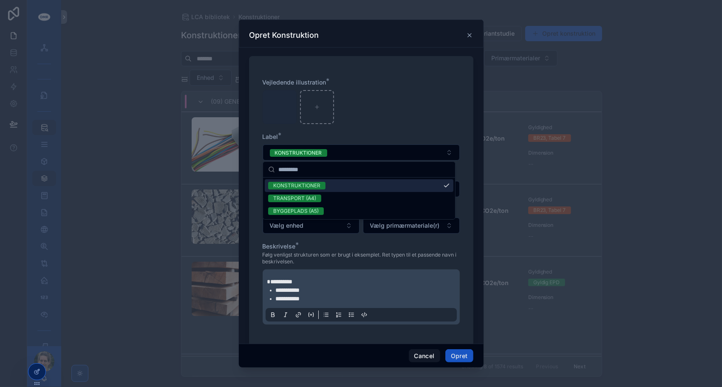
click at [376, 105] on div "atteUiW80QKxfRf6M20618-stampet-ler .png" at bounding box center [361, 107] width 197 height 34
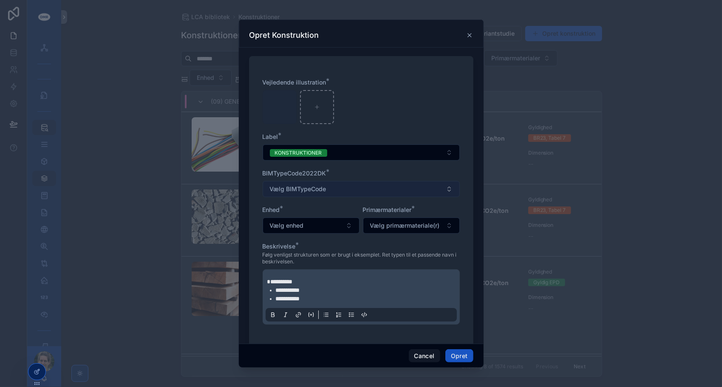
click at [328, 186] on button "Vælg BIMTypeCode" at bounding box center [361, 189] width 197 height 16
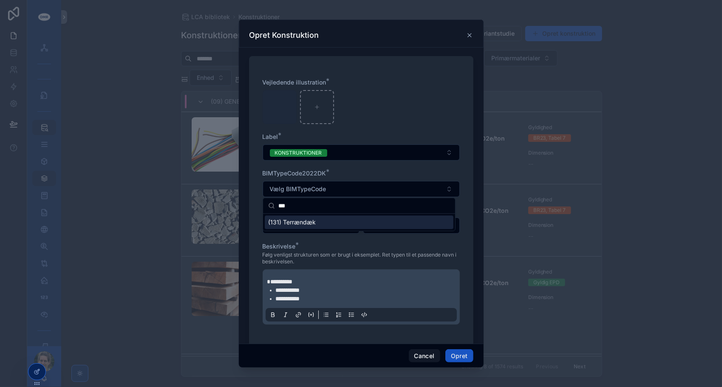
type input "***"
click at [304, 223] on span "(131) Terrændæk" at bounding box center [292, 222] width 48 height 8
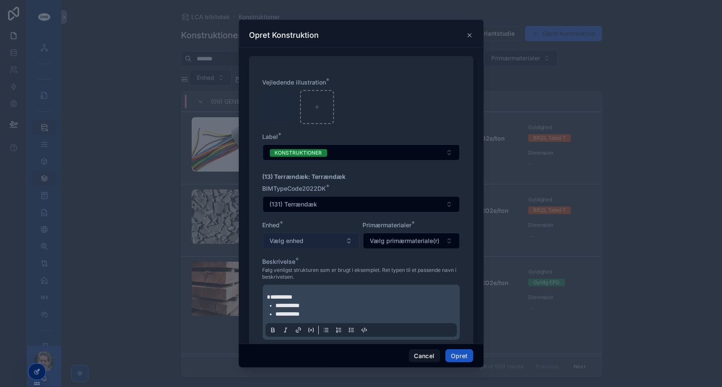
click at [311, 240] on button "Vælg enhed" at bounding box center [311, 241] width 97 height 16
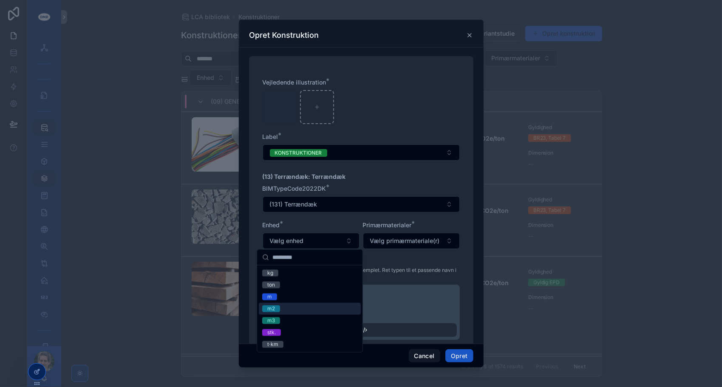
click at [272, 308] on div "m2" at bounding box center [271, 308] width 8 height 7
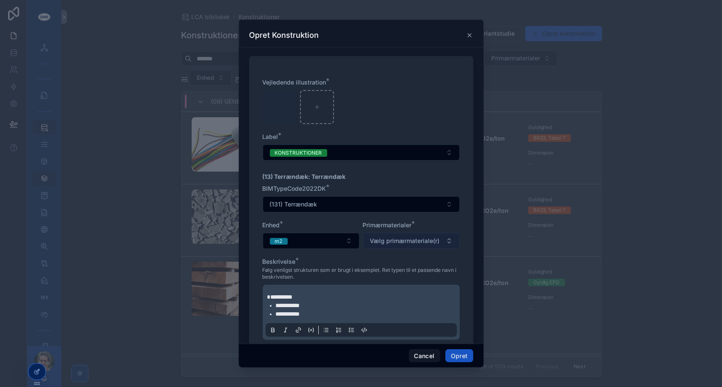
click at [390, 245] on button "Vælg primærmateriale(r)" at bounding box center [411, 241] width 97 height 16
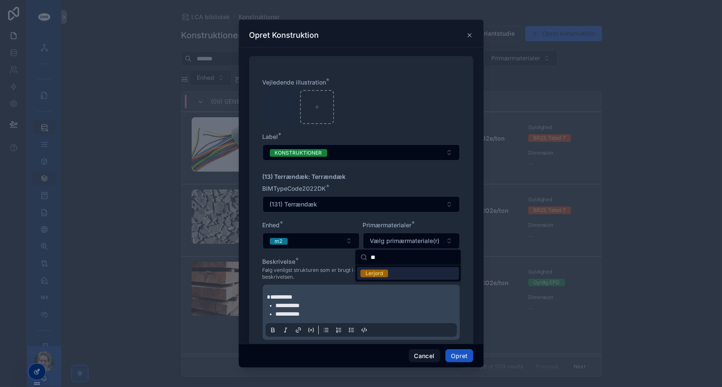
type input "**"
click at [376, 271] on div "Lerjord" at bounding box center [373, 274] width 17 height 8
click at [339, 262] on div "Beskrivelse *" at bounding box center [361, 261] width 197 height 8
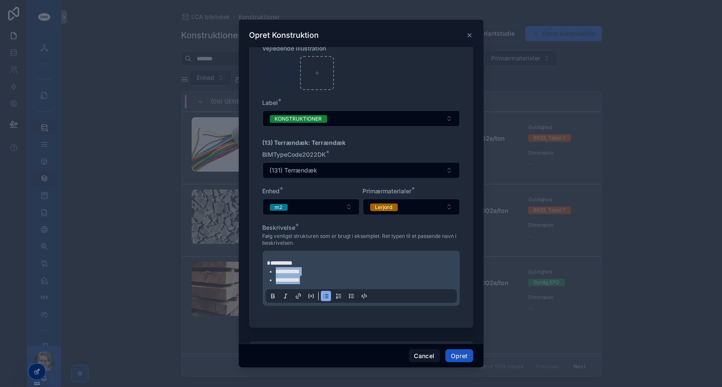
drag, startPoint x: 318, startPoint y: 277, endPoint x: 273, endPoint y: 270, distance: 45.2
click at [273, 270] on ul "**********" at bounding box center [362, 275] width 191 height 17
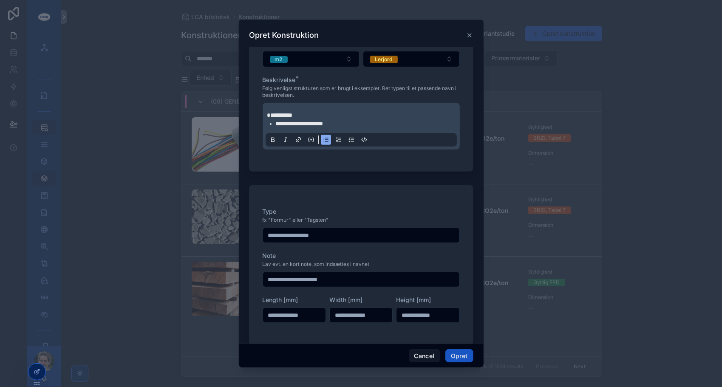
scroll to position [196, 0]
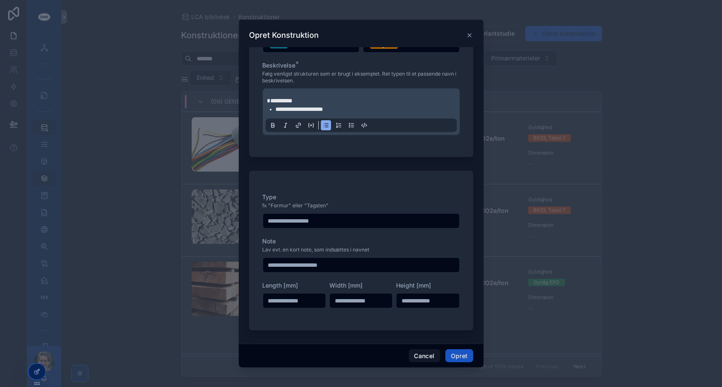
click at [348, 218] on input "scrollable content" at bounding box center [361, 221] width 196 height 12
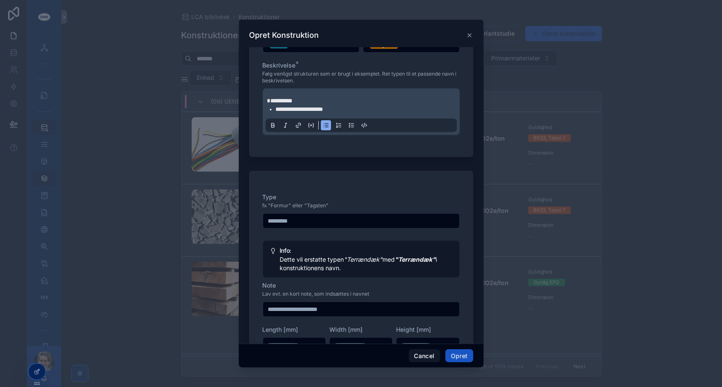
click at [268, 219] on input "*********" at bounding box center [361, 221] width 196 height 12
type input "**********"
click at [328, 184] on div "**********" at bounding box center [361, 273] width 224 height 204
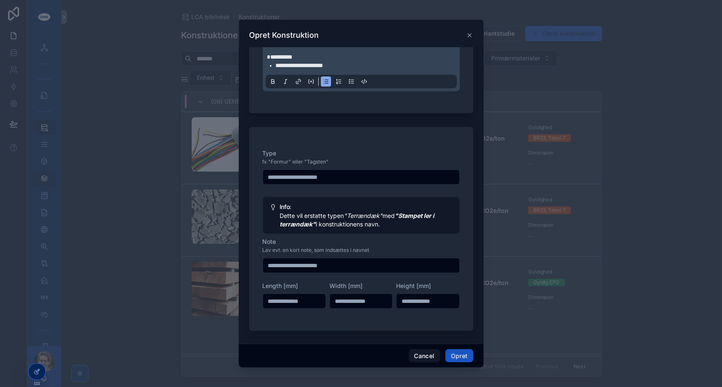
click at [411, 298] on input "scrollable content" at bounding box center [427, 301] width 62 height 12
type input "*****"
click at [362, 212] on em ""Terrændæk"" at bounding box center [363, 215] width 39 height 7
click at [347, 183] on div "**********" at bounding box center [361, 233] width 197 height 168
drag, startPoint x: 307, startPoint y: 175, endPoint x: 246, endPoint y: 172, distance: 60.9
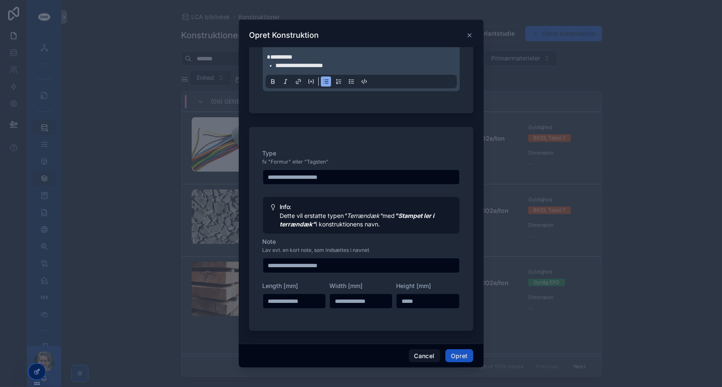
click at [246, 172] on div "**********" at bounding box center [361, 196] width 245 height 296
type input "*********"
click at [300, 267] on input "scrollable content" at bounding box center [361, 266] width 196 height 12
type input "**********"
click at [467, 358] on button "Opret" at bounding box center [459, 356] width 28 height 14
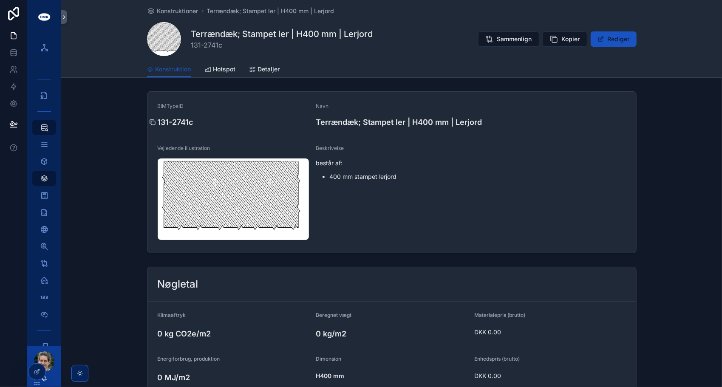
click at [152, 122] on icon "scrollable content" at bounding box center [152, 122] width 7 height 7
click at [151, 121] on icon "scrollable content" at bounding box center [152, 122] width 7 height 7
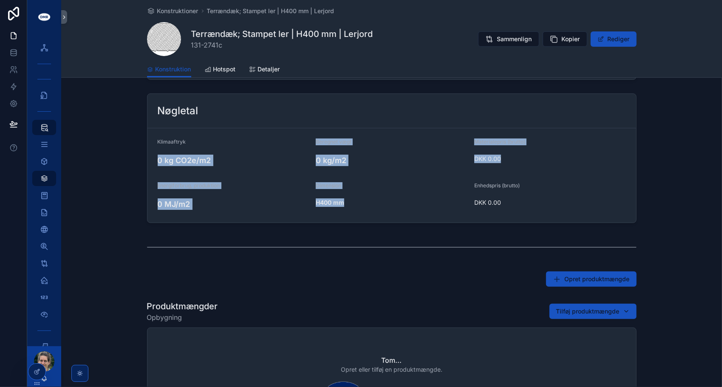
drag, startPoint x: 155, startPoint y: 157, endPoint x: 373, endPoint y: 217, distance: 226.9
click at [373, 217] on form "Klimaaftryk 0 kg CO2e/m2 Beregnet vægt 0 kg/m2 Materialepris (brutto) DKK 0.00 …" at bounding box center [391, 175] width 489 height 94
drag, startPoint x: 507, startPoint y: 204, endPoint x: 419, endPoint y: 138, distance: 110.7
click at [419, 138] on form "Klimaaftryk 0 kg CO2e/m2 Beregnet vægt 0 kg/m2 Materialepris (brutto) DKK 0.00 …" at bounding box center [391, 175] width 489 height 94
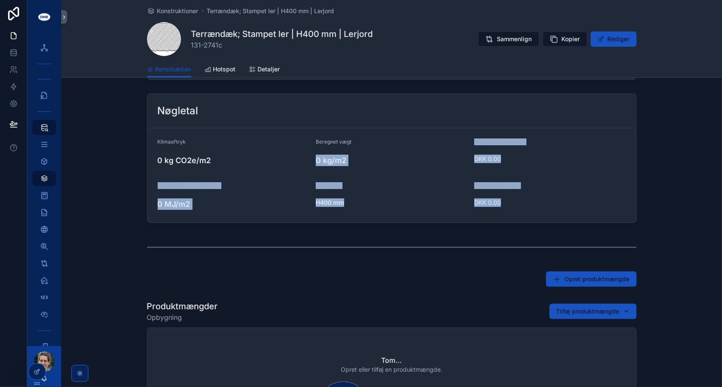
click at [419, 138] on div "Beregnet vægt" at bounding box center [392, 143] width 152 height 10
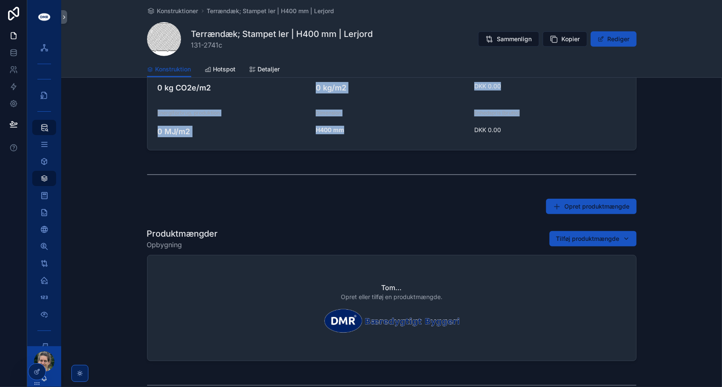
scroll to position [246, 0]
click at [568, 237] on span "Tilføj produktmængde" at bounding box center [587, 238] width 63 height 8
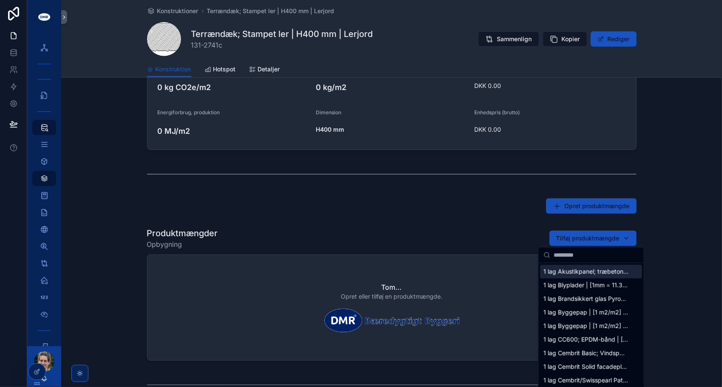
click at [569, 252] on input "scrollable content" at bounding box center [596, 254] width 85 height 15
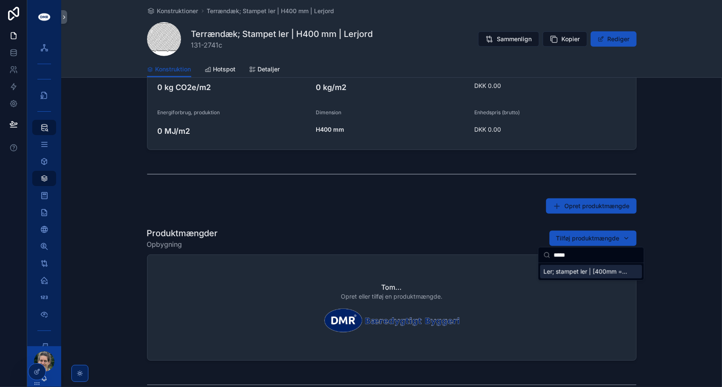
type input "*****"
click at [582, 276] on div "Ler; stampet ler | [400mm = 0.4 m3/m2] {2636a}" at bounding box center [591, 272] width 102 height 14
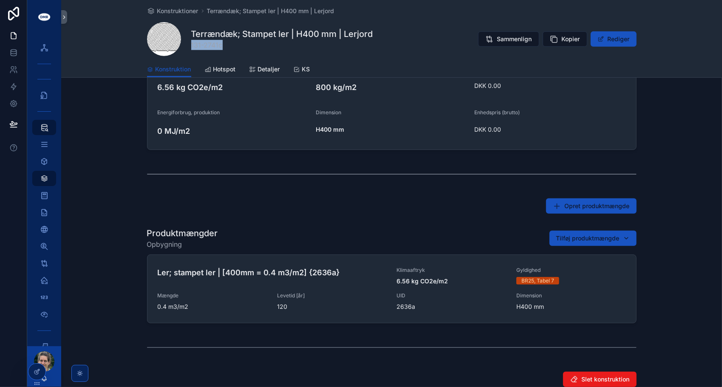
drag, startPoint x: 189, startPoint y: 44, endPoint x: 232, endPoint y: 50, distance: 44.2
click at [232, 50] on span "131-2741c" at bounding box center [282, 45] width 182 height 10
copy span "131-2741c"
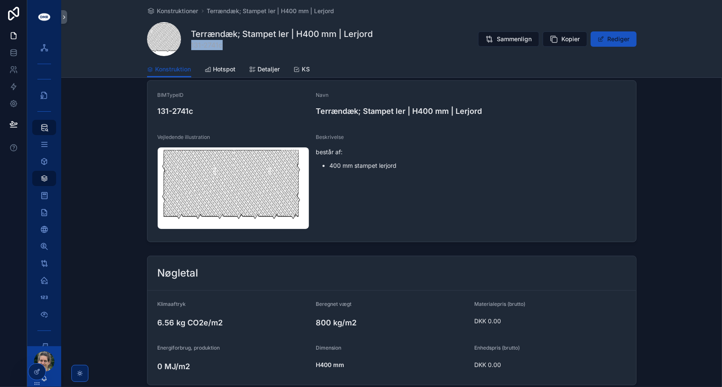
scroll to position [0, 0]
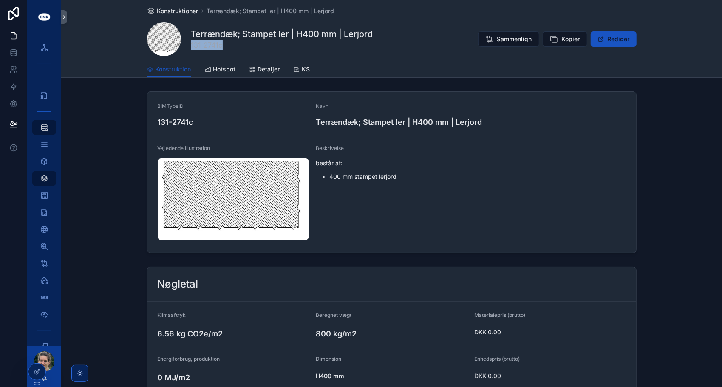
click at [175, 10] on span "Konstruktioner" at bounding box center [177, 11] width 41 height 8
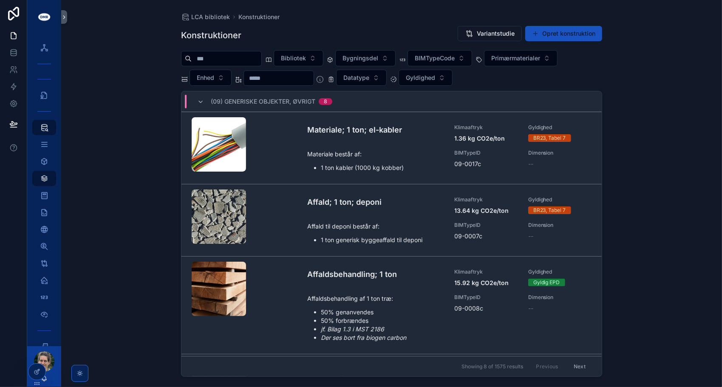
click at [220, 54] on input "scrollable content" at bounding box center [227, 59] width 70 height 12
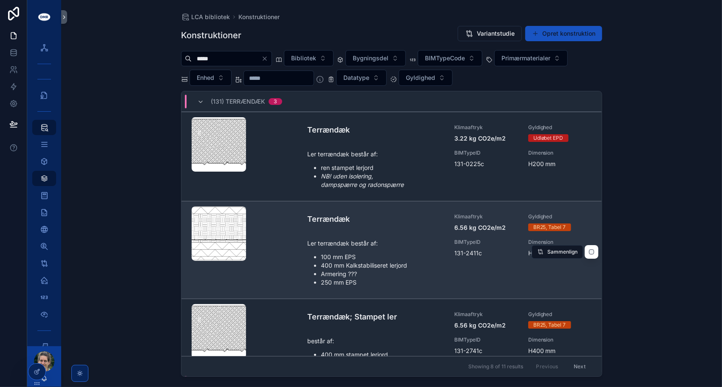
type input "*****"
click at [222, 232] on div "scrollable content" at bounding box center [219, 234] width 54 height 10
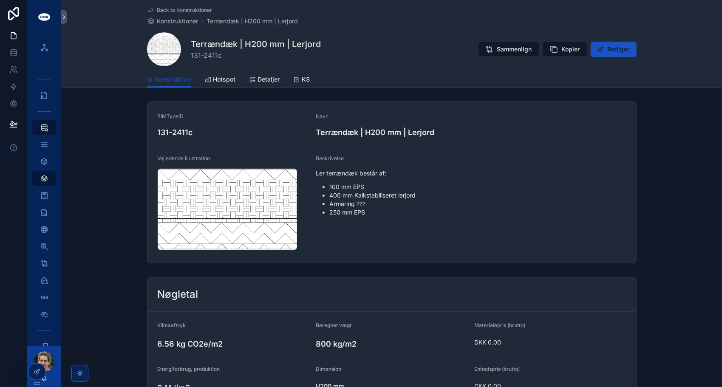
click at [108, 128] on div "BIMTypeID 131-2411c Navn Terrændæk | H200 mm | Lerjord Vejledende illustration …" at bounding box center [391, 182] width 661 height 169
click at [178, 21] on span "Konstruktioner" at bounding box center [177, 21] width 41 height 8
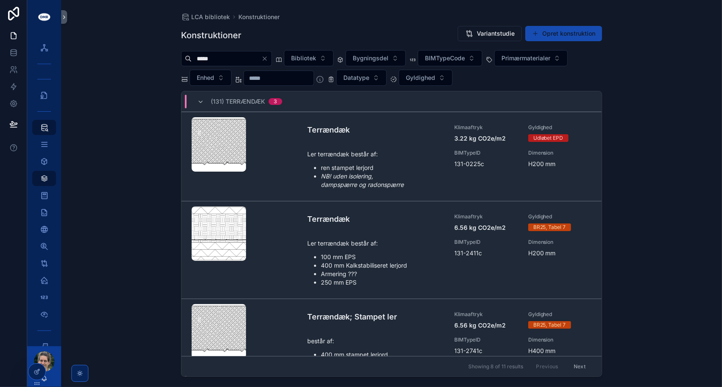
click at [545, 33] on button "Opret konstruktion" at bounding box center [563, 33] width 77 height 15
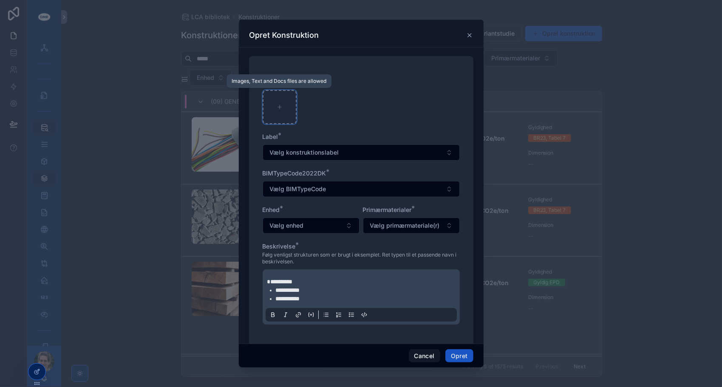
click at [294, 94] on div "scrollable content" at bounding box center [280, 107] width 34 height 34
type input "**********"
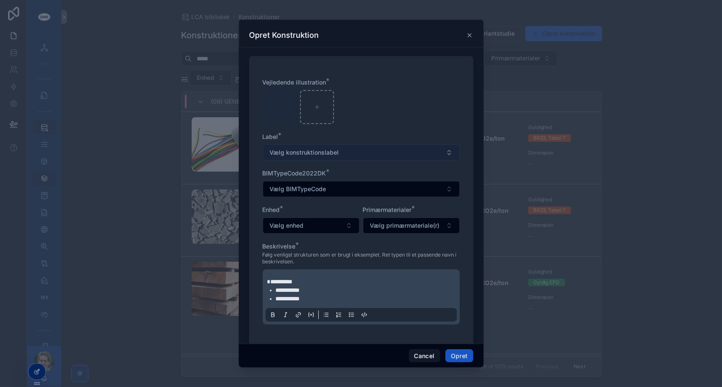
click at [322, 153] on span "Vælg konstruktionslabel" at bounding box center [304, 152] width 69 height 8
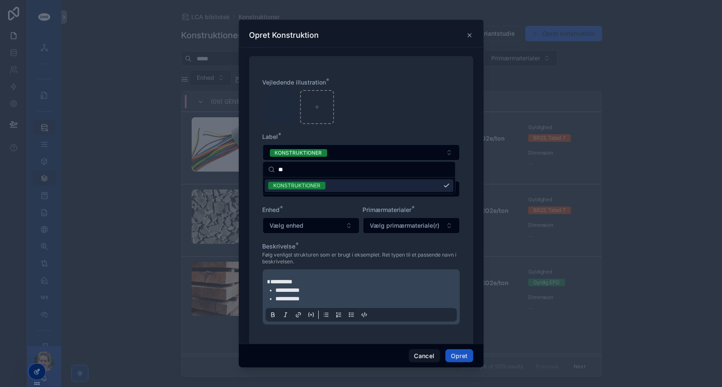
type input "**"
click at [376, 136] on div "Label *" at bounding box center [361, 137] width 197 height 8
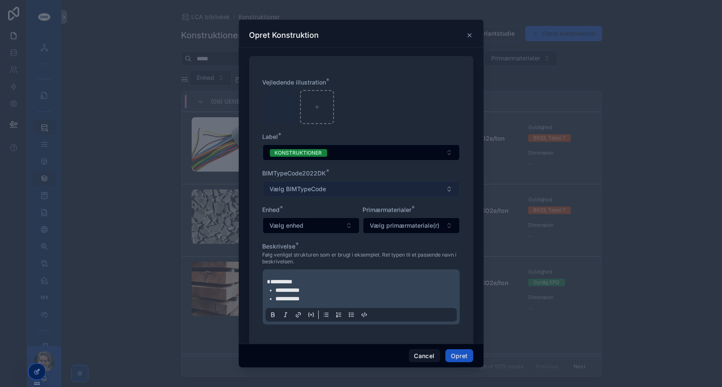
click at [351, 186] on button "Vælg BIMTypeCode" at bounding box center [361, 189] width 197 height 16
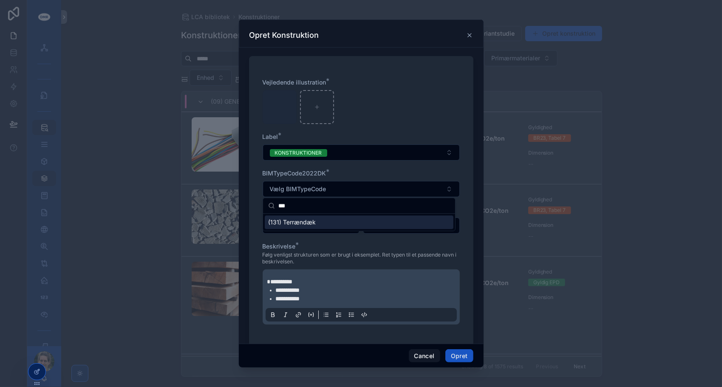
type input "***"
click at [304, 223] on span "(131) Terrændæk" at bounding box center [292, 222] width 48 height 8
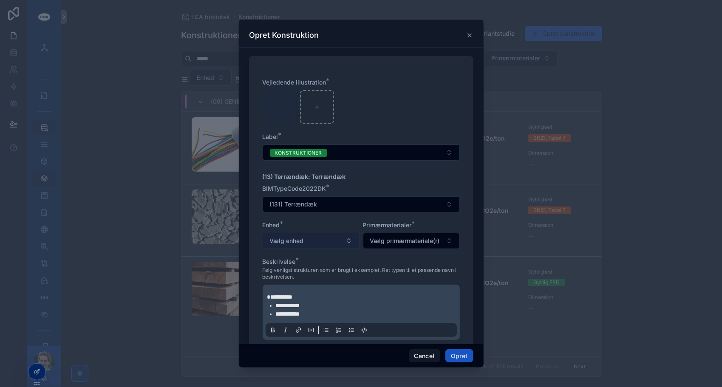
click at [320, 236] on button "Vælg enhed" at bounding box center [311, 241] width 97 height 16
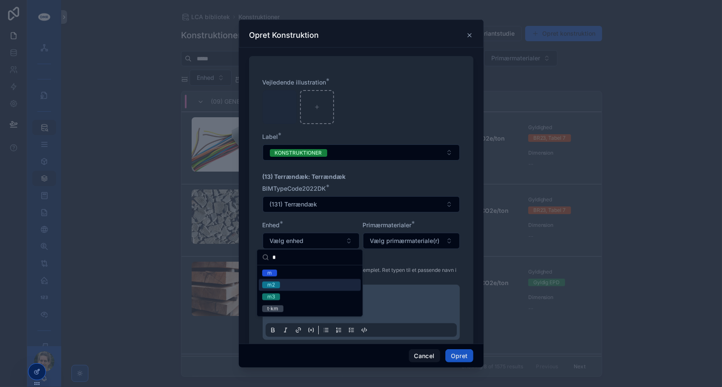
type input "*"
click at [265, 282] on span "m2" at bounding box center [271, 285] width 18 height 7
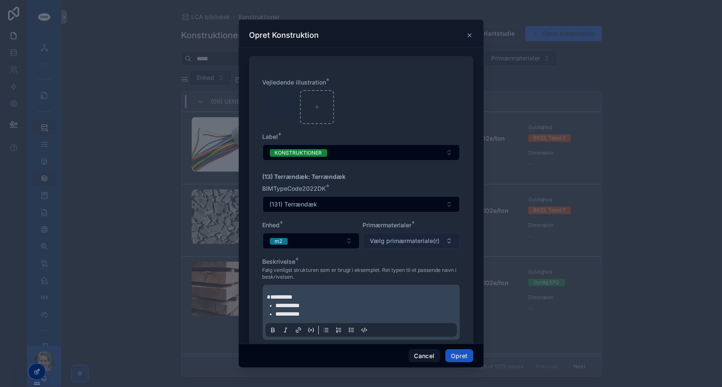
click at [402, 238] on span "Vælg primærmateriale(r)" at bounding box center [405, 241] width 70 height 8
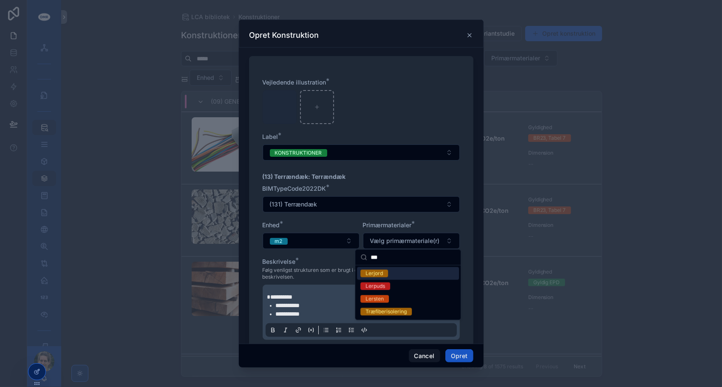
type input "***"
click at [383, 274] on span "Lerjord" at bounding box center [374, 274] width 28 height 8
click at [319, 251] on div "**********" at bounding box center [361, 213] width 197 height 270
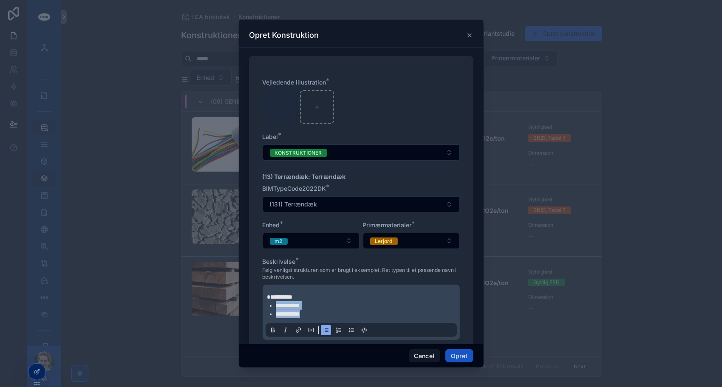
drag, startPoint x: 322, startPoint y: 313, endPoint x: 276, endPoint y: 304, distance: 47.6
click at [276, 304] on ul "**********" at bounding box center [362, 309] width 191 height 17
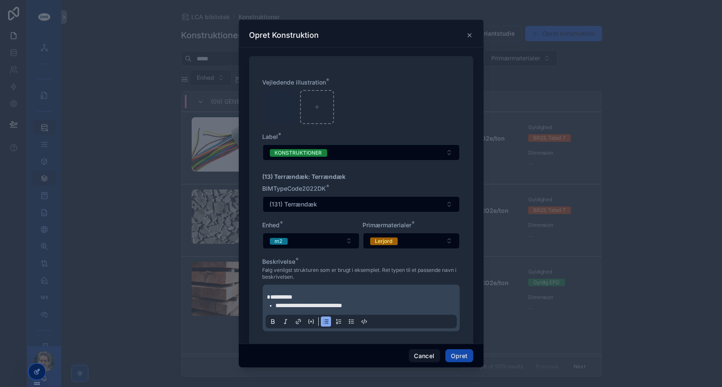
click at [460, 356] on button "Opret" at bounding box center [459, 356] width 28 height 14
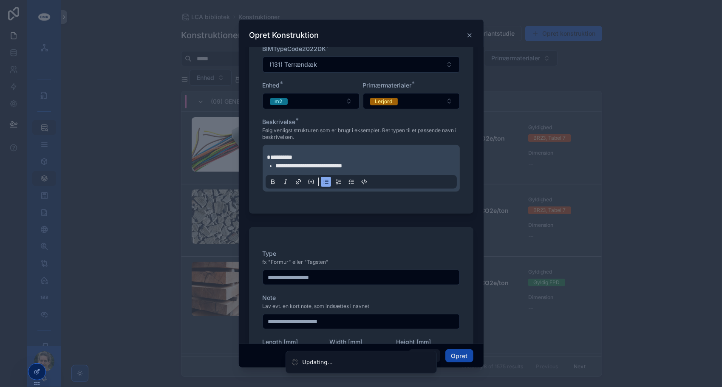
scroll to position [196, 0]
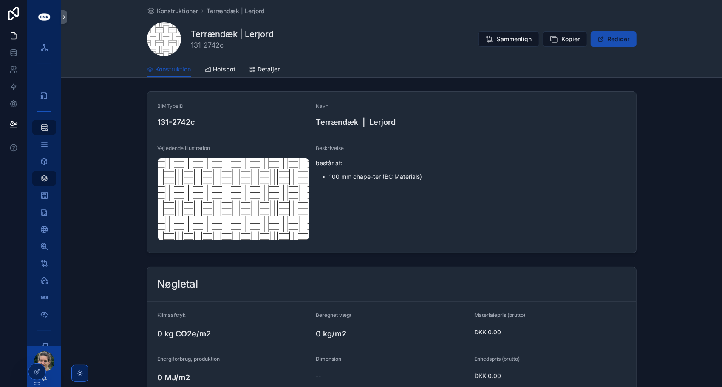
click at [604, 35] on button "Rediger" at bounding box center [613, 38] width 46 height 15
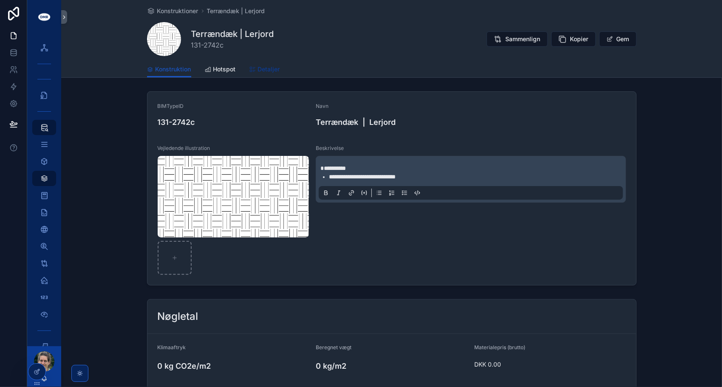
click at [263, 68] on span "Detaljer" at bounding box center [269, 69] width 22 height 8
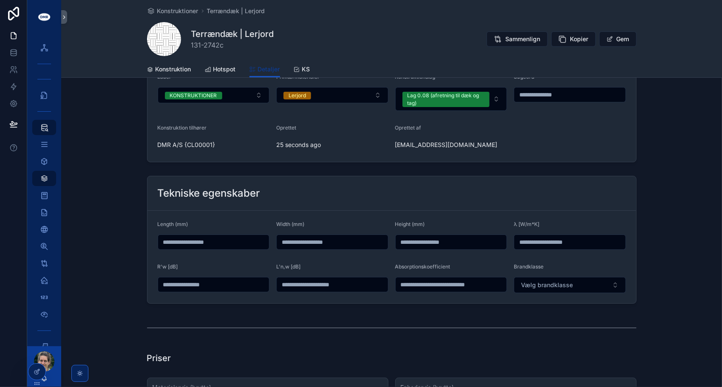
scroll to position [108, 0]
click at [446, 240] on input "scrollable content" at bounding box center [450, 242] width 111 height 12
type input "*****"
click at [450, 197] on div "Tekniske egenskaber" at bounding box center [392, 193] width 468 height 14
click at [401, 186] on div "Tekniske egenskaber" at bounding box center [392, 193] width 468 height 14
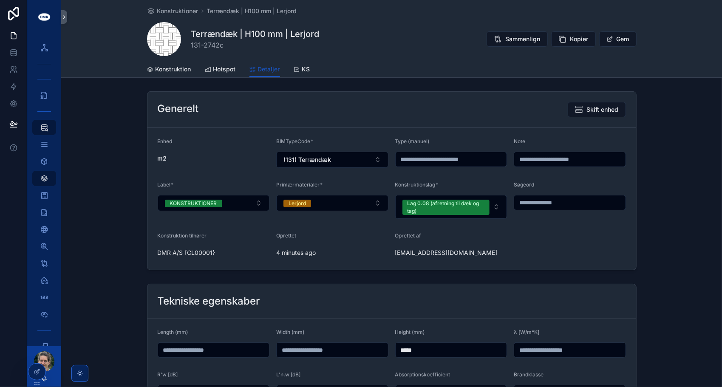
scroll to position [0, 0]
click at [551, 155] on input "scrollable content" at bounding box center [569, 159] width 111 height 12
type input "*********"
click at [612, 42] on button "Gem" at bounding box center [617, 38] width 37 height 15
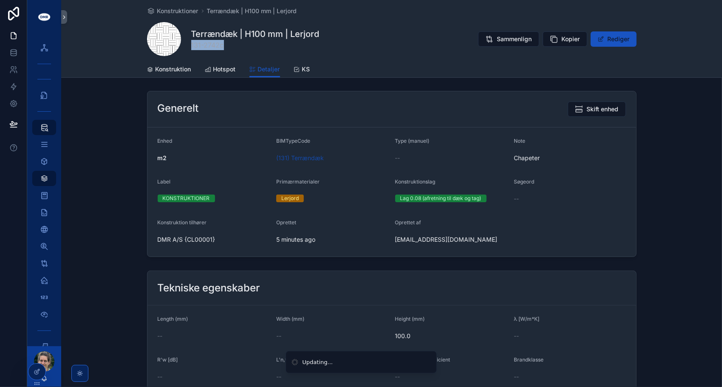
drag, startPoint x: 221, startPoint y: 45, endPoint x: 187, endPoint y: 45, distance: 34.0
click at [187, 45] on div "Terrændæk | H100 mm | Lerjord 131-2742c Sammenlign Kopier Rediger" at bounding box center [391, 39] width 489 height 34
copy span "131-2742c"
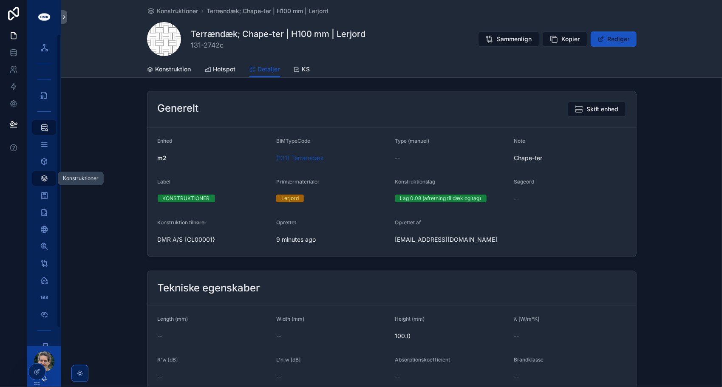
click at [48, 180] on icon "scrollable content" at bounding box center [44, 178] width 8 height 8
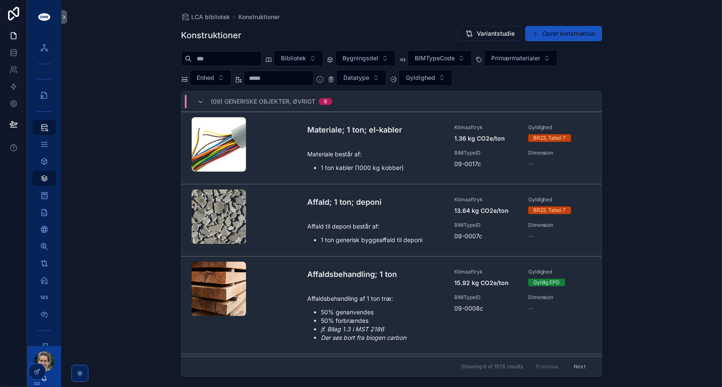
click at [217, 61] on input "scrollable content" at bounding box center [227, 59] width 70 height 12
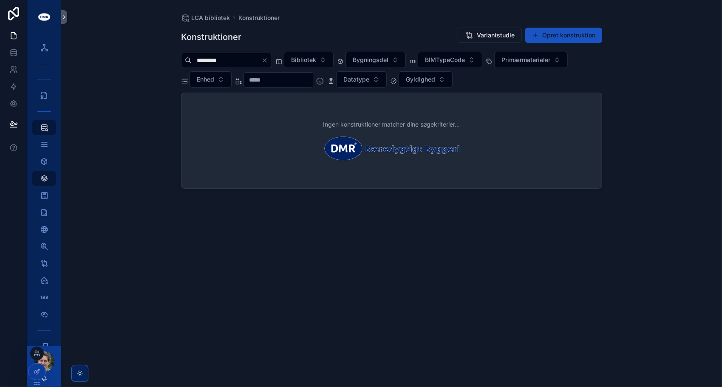
type input "*********"
click at [38, 353] on icon at bounding box center [37, 353] width 7 height 7
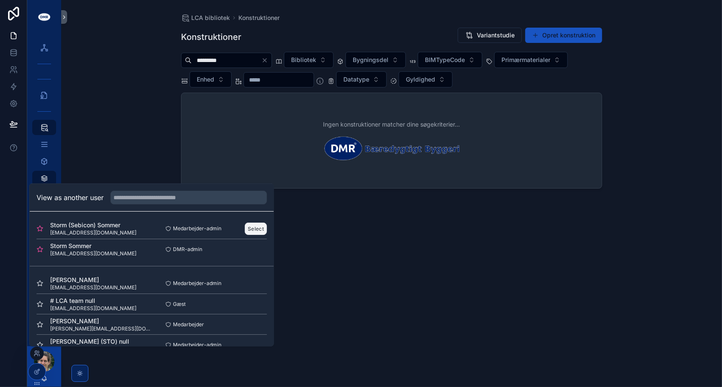
click at [248, 226] on button "Select" at bounding box center [256, 228] width 22 height 12
